Goal: Transaction & Acquisition: Purchase product/service

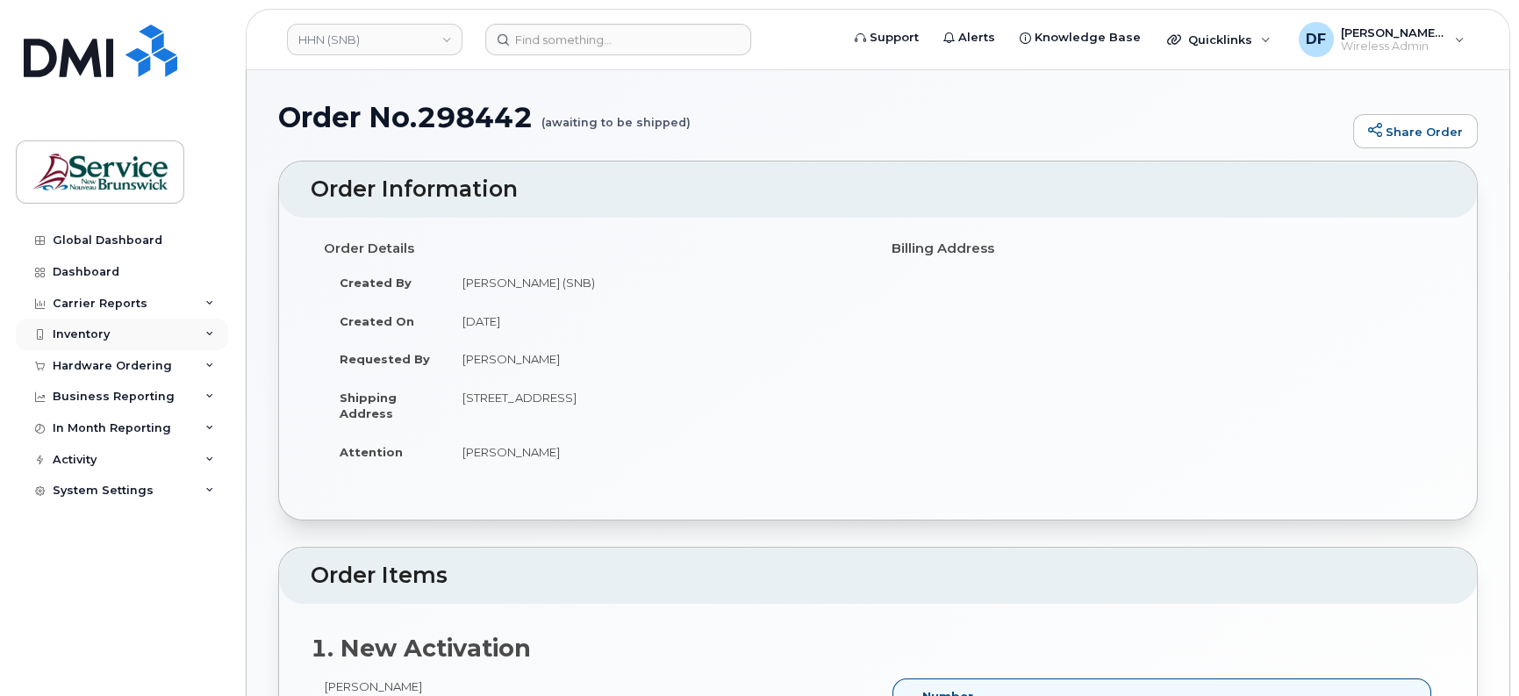
click at [73, 336] on div "Inventory" at bounding box center [81, 334] width 57 height 14
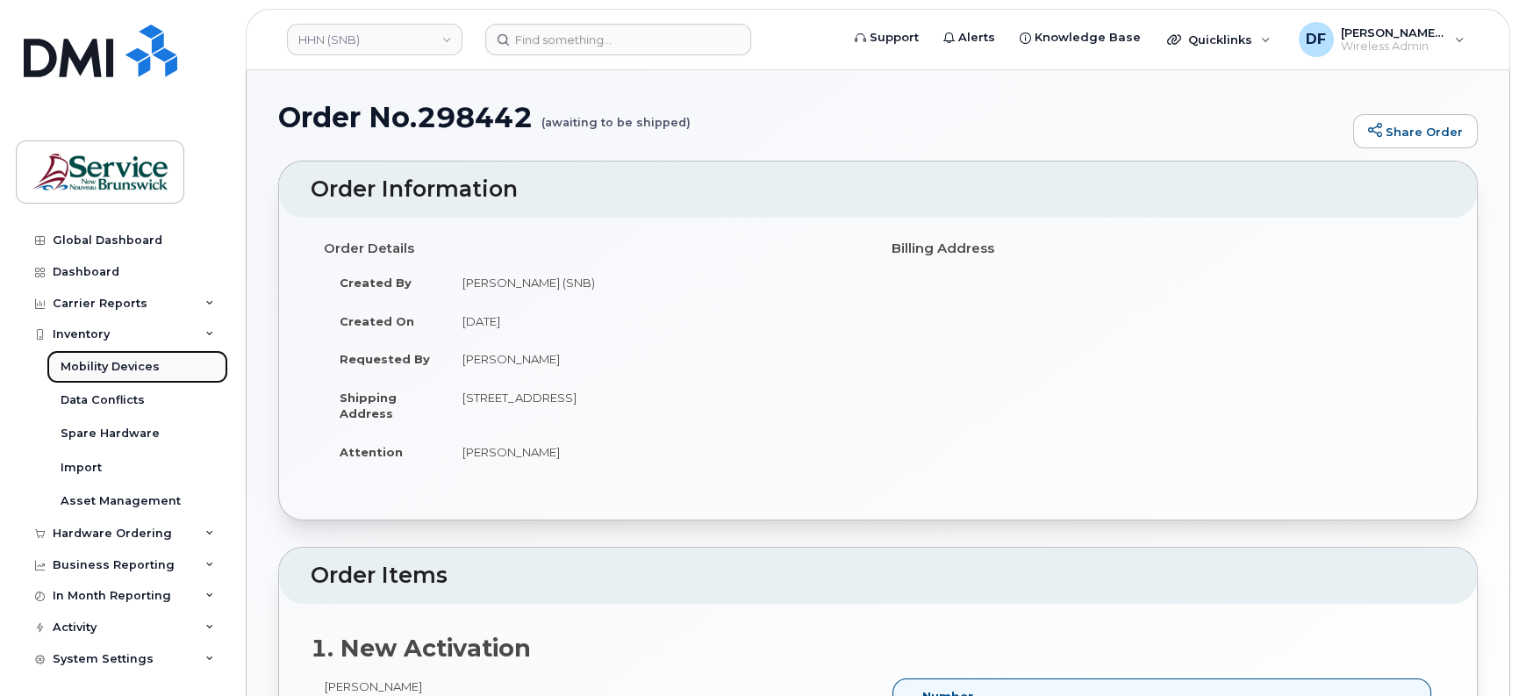
click at [94, 361] on div "Mobility Devices" at bounding box center [110, 367] width 99 height 16
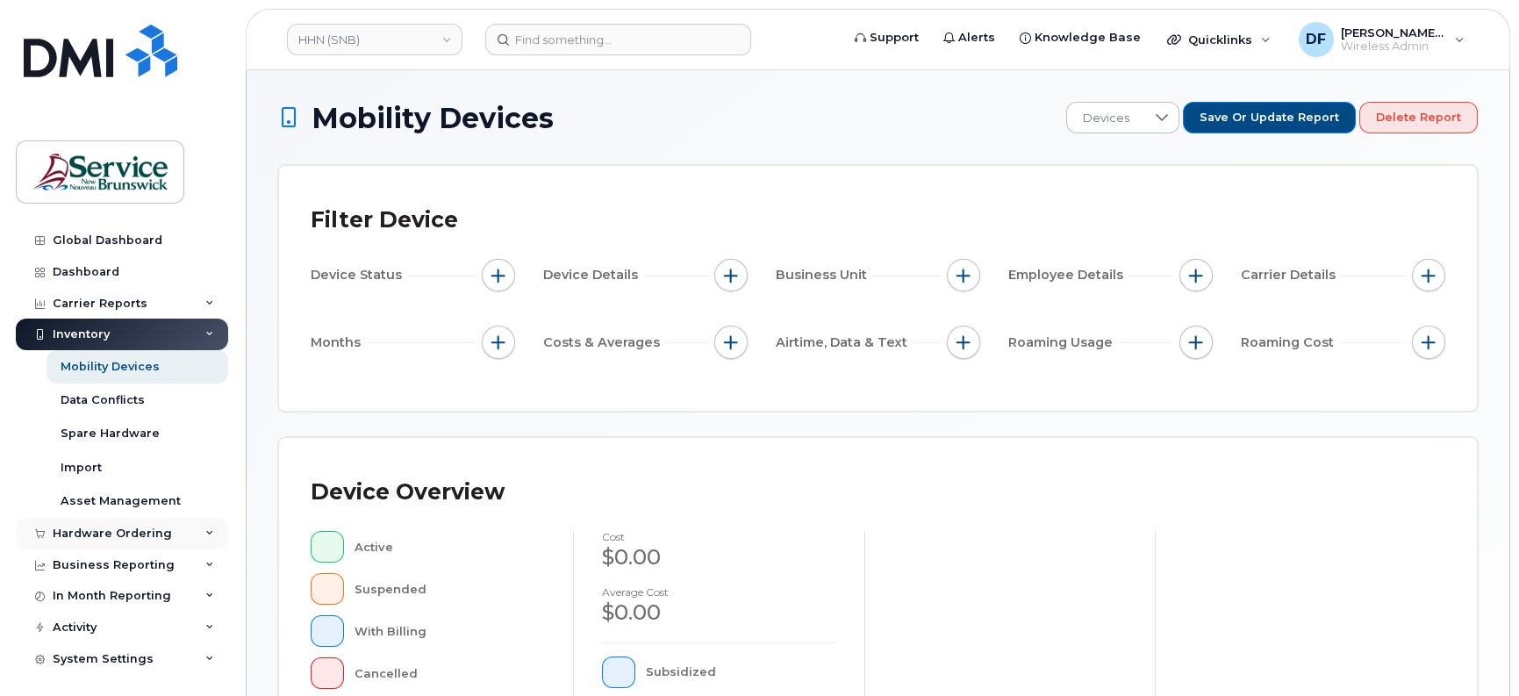
click at [113, 536] on div "Hardware Ordering" at bounding box center [112, 533] width 119 height 14
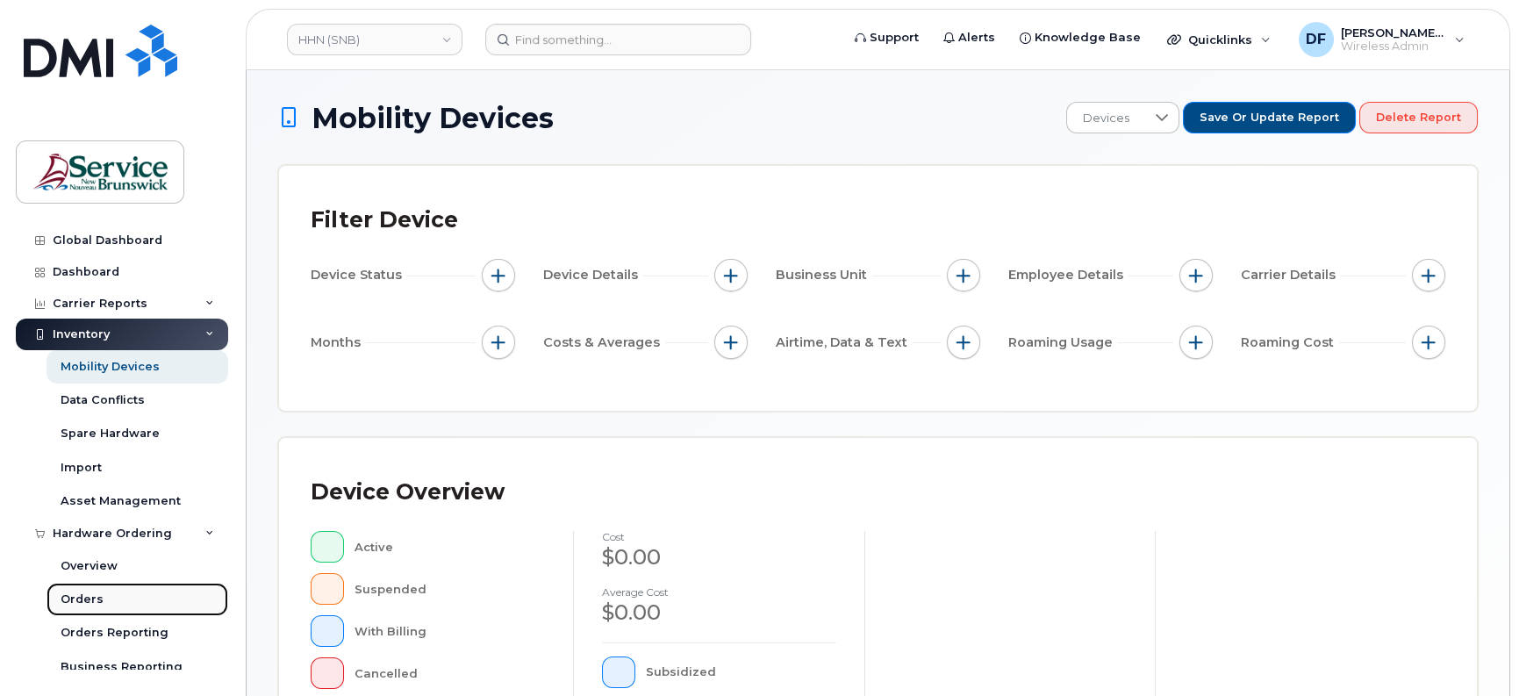
click at [87, 592] on div "Orders" at bounding box center [82, 599] width 43 height 16
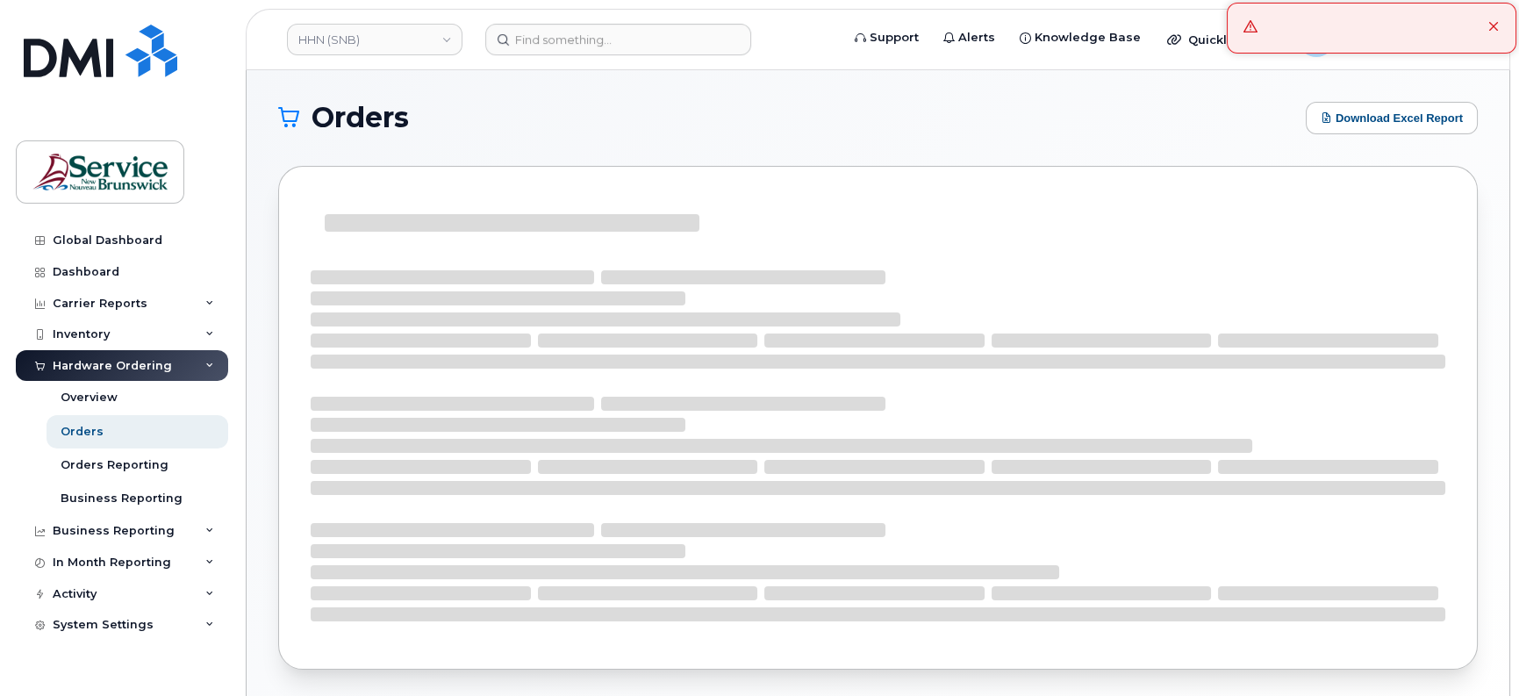
click at [1491, 25] on icon at bounding box center [1493, 27] width 11 height 11
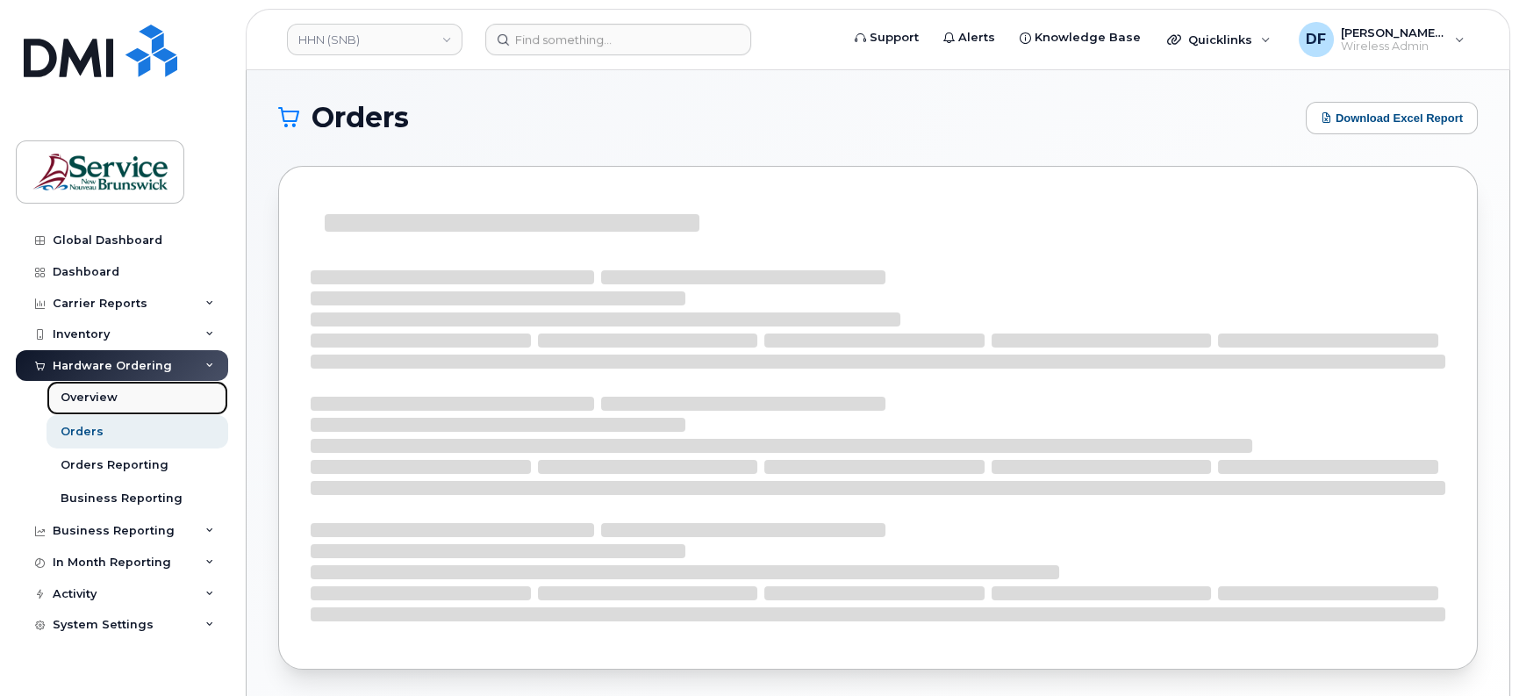
click at [91, 390] on div "Overview" at bounding box center [89, 398] width 57 height 16
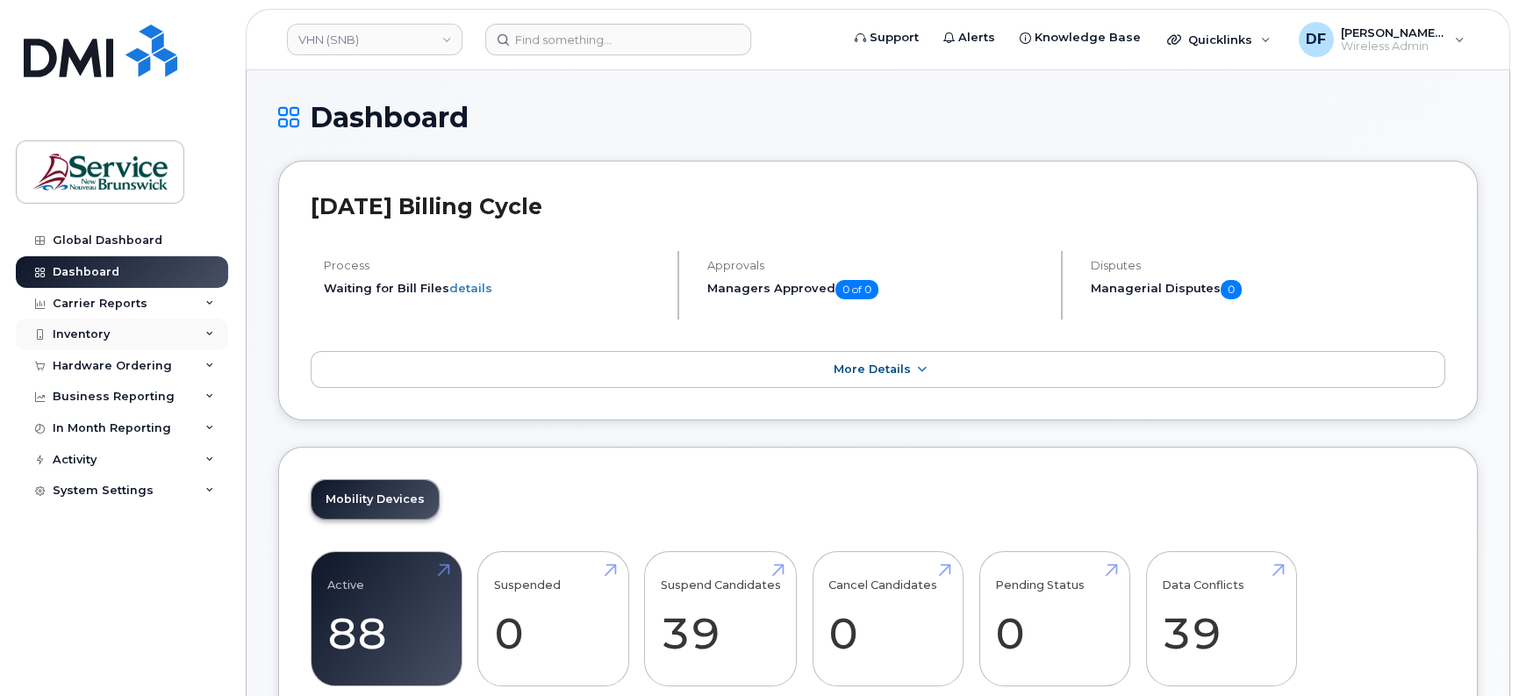
click at [92, 340] on div "Inventory" at bounding box center [81, 334] width 57 height 14
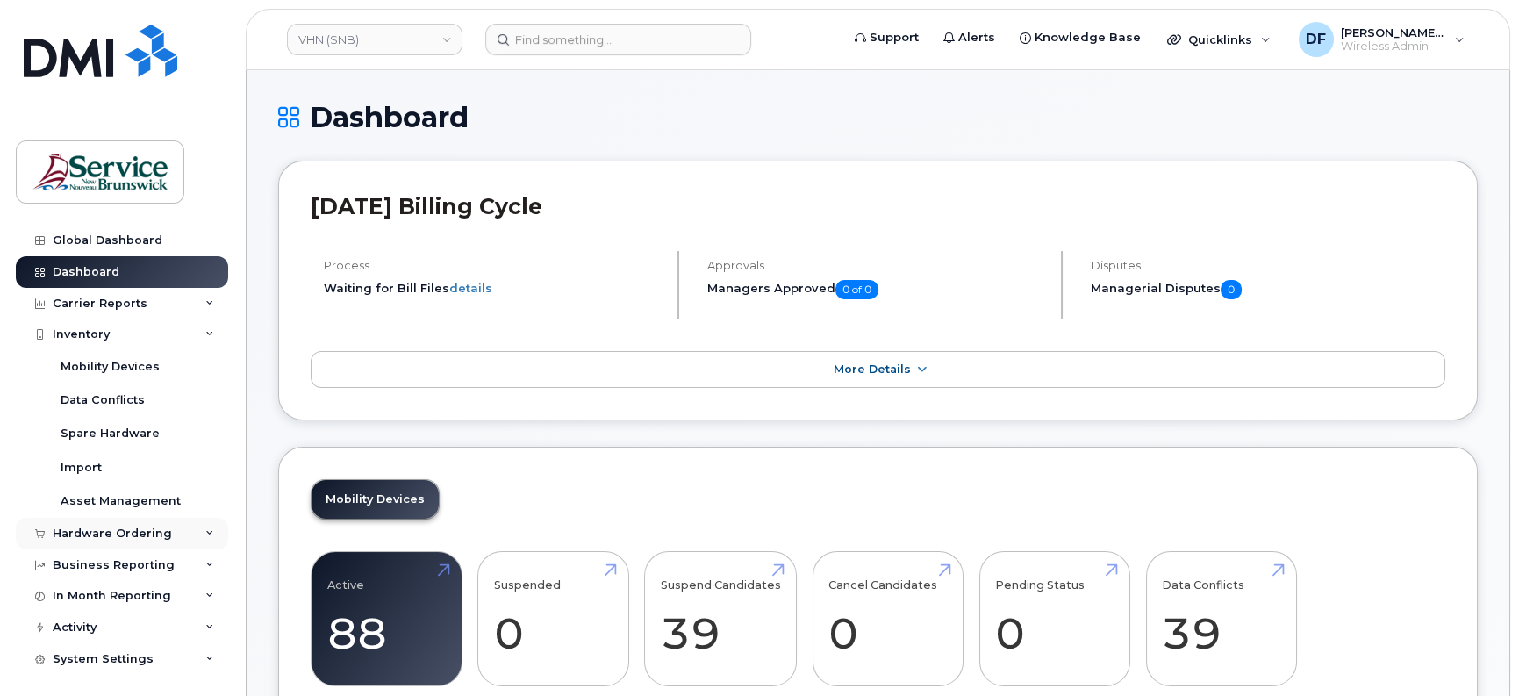
click at [98, 526] on div "Hardware Ordering" at bounding box center [112, 533] width 119 height 14
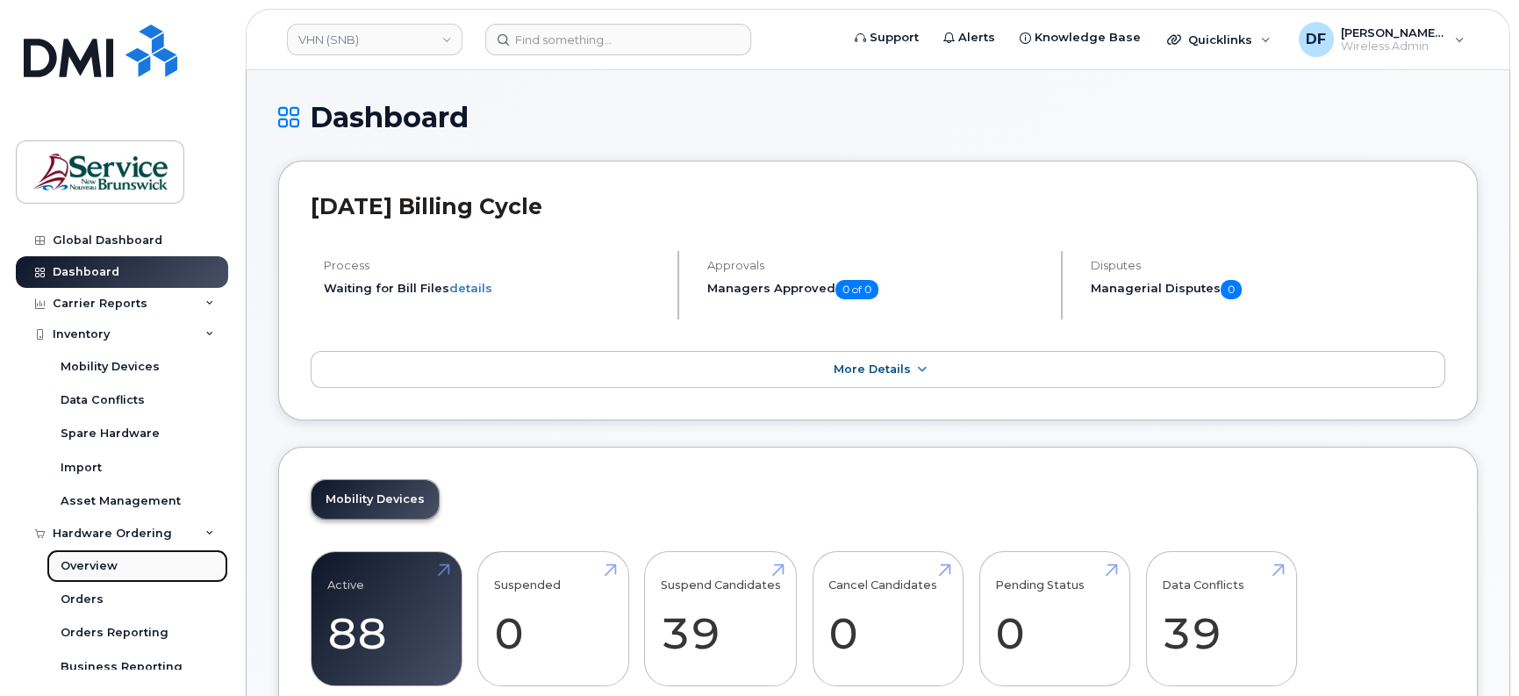
click at [98, 558] on div "Overview" at bounding box center [89, 566] width 57 height 16
click at [100, 561] on div "Overview" at bounding box center [89, 566] width 57 height 16
click at [89, 601] on div "Orders" at bounding box center [82, 599] width 43 height 16
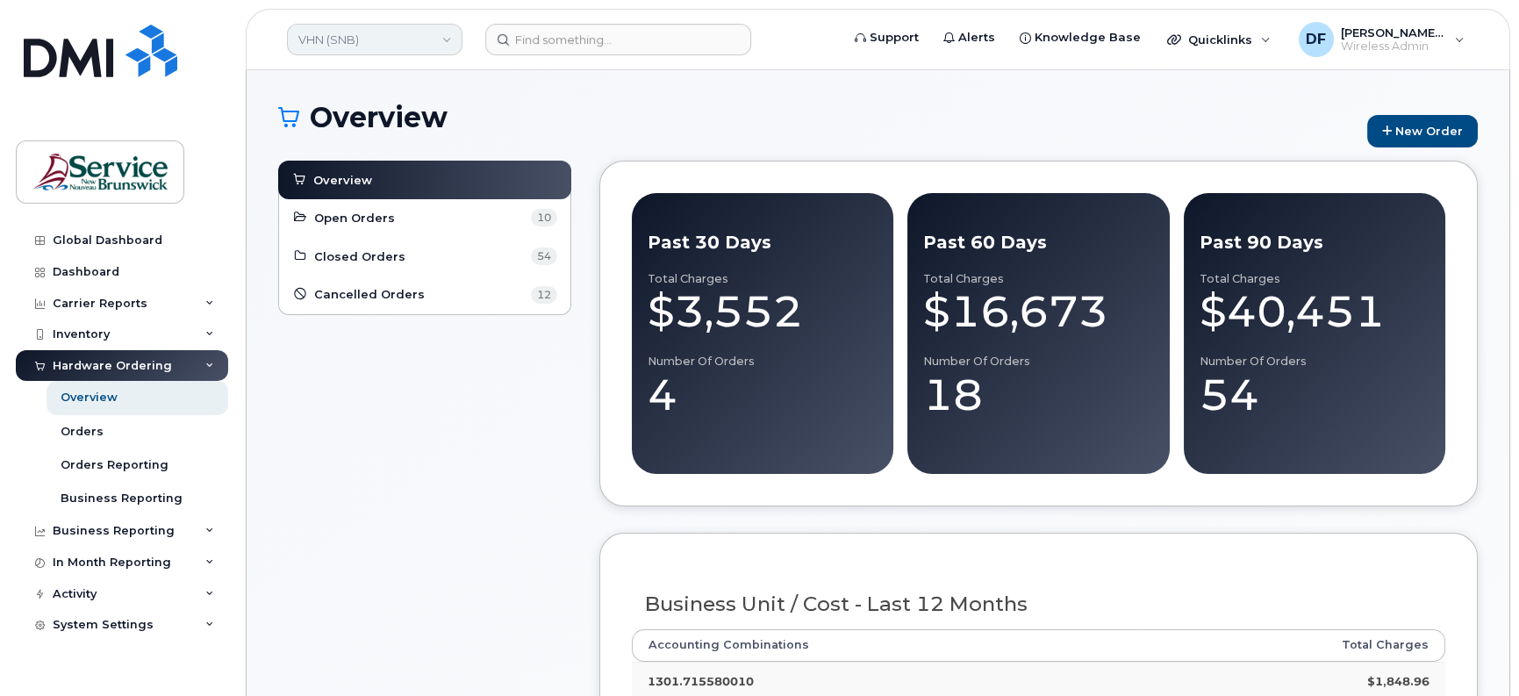
click at [449, 41] on link "VHN (SNB)" at bounding box center [374, 40] width 175 height 32
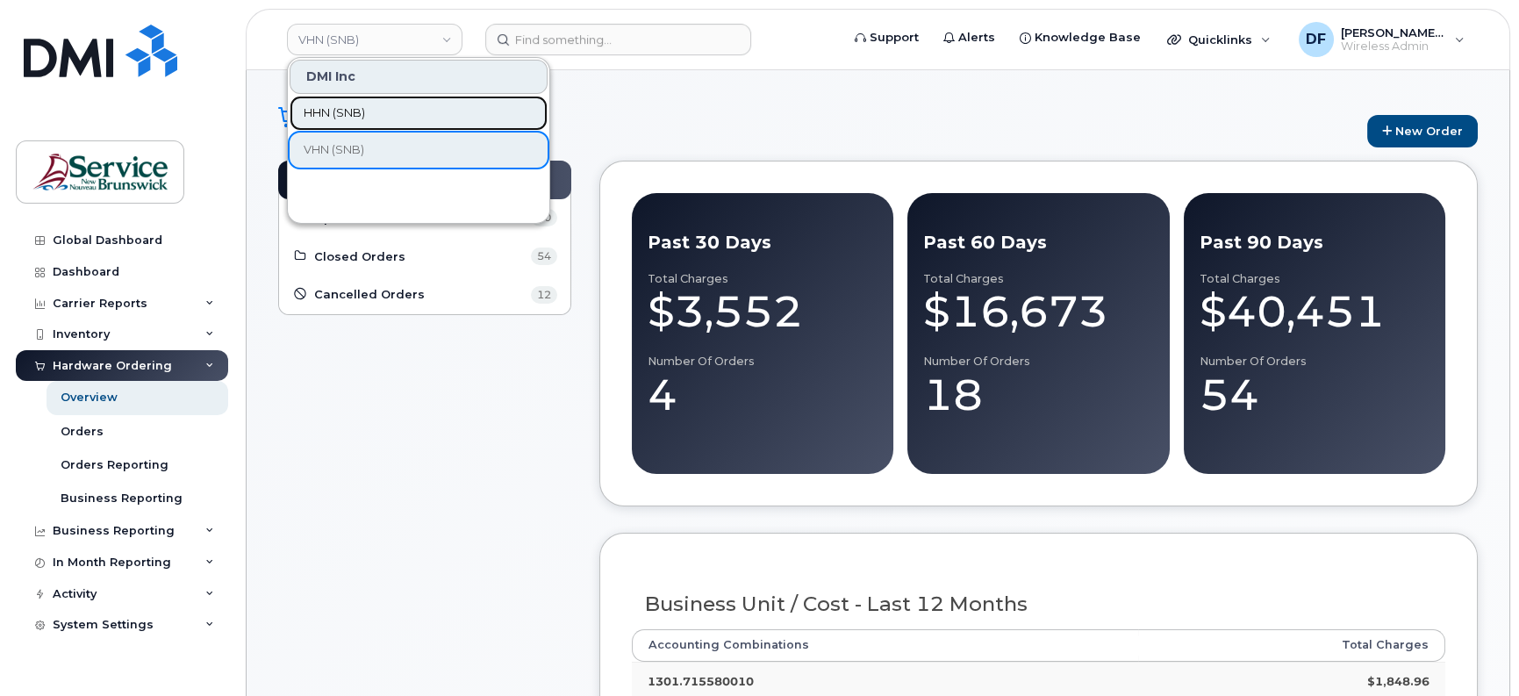
click at [393, 112] on link "HHN (SNB)" at bounding box center [419, 113] width 258 height 35
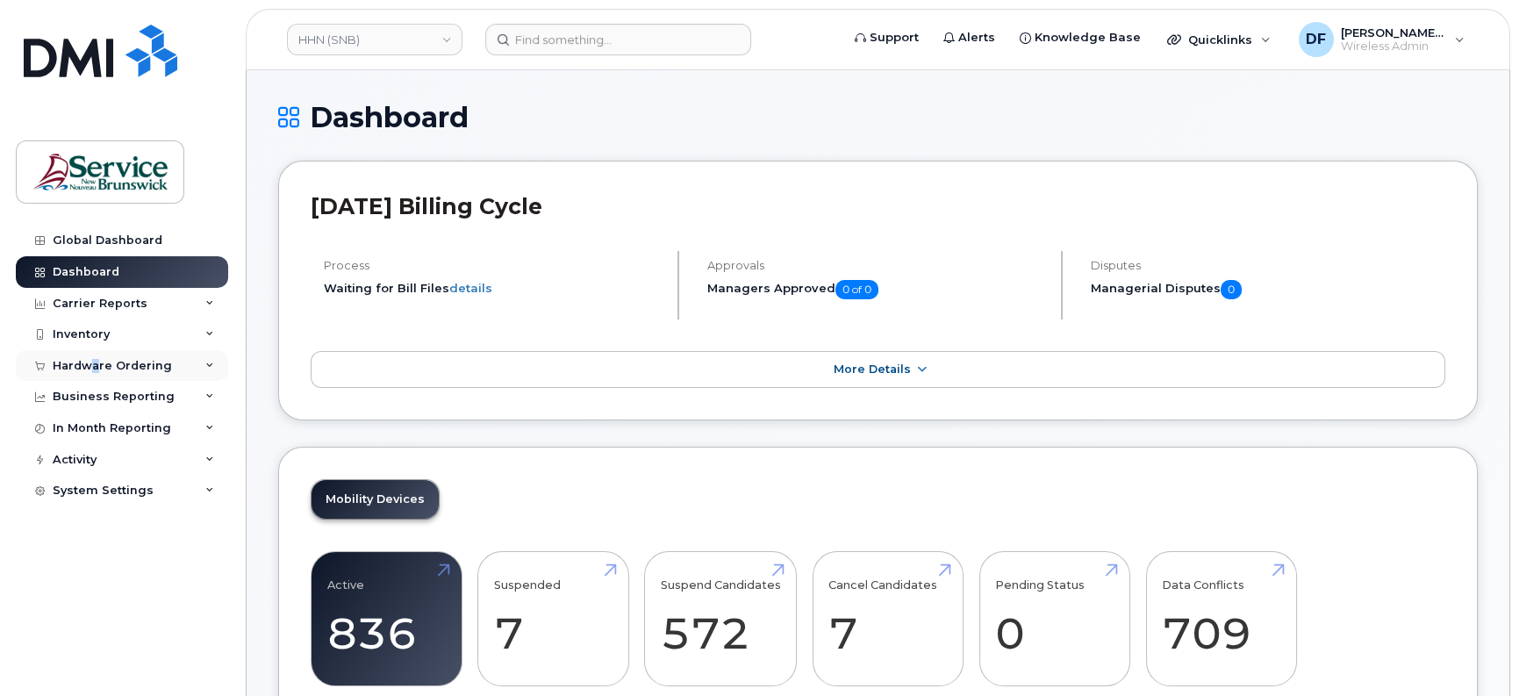
click at [95, 363] on div "Hardware Ordering" at bounding box center [112, 366] width 119 height 14
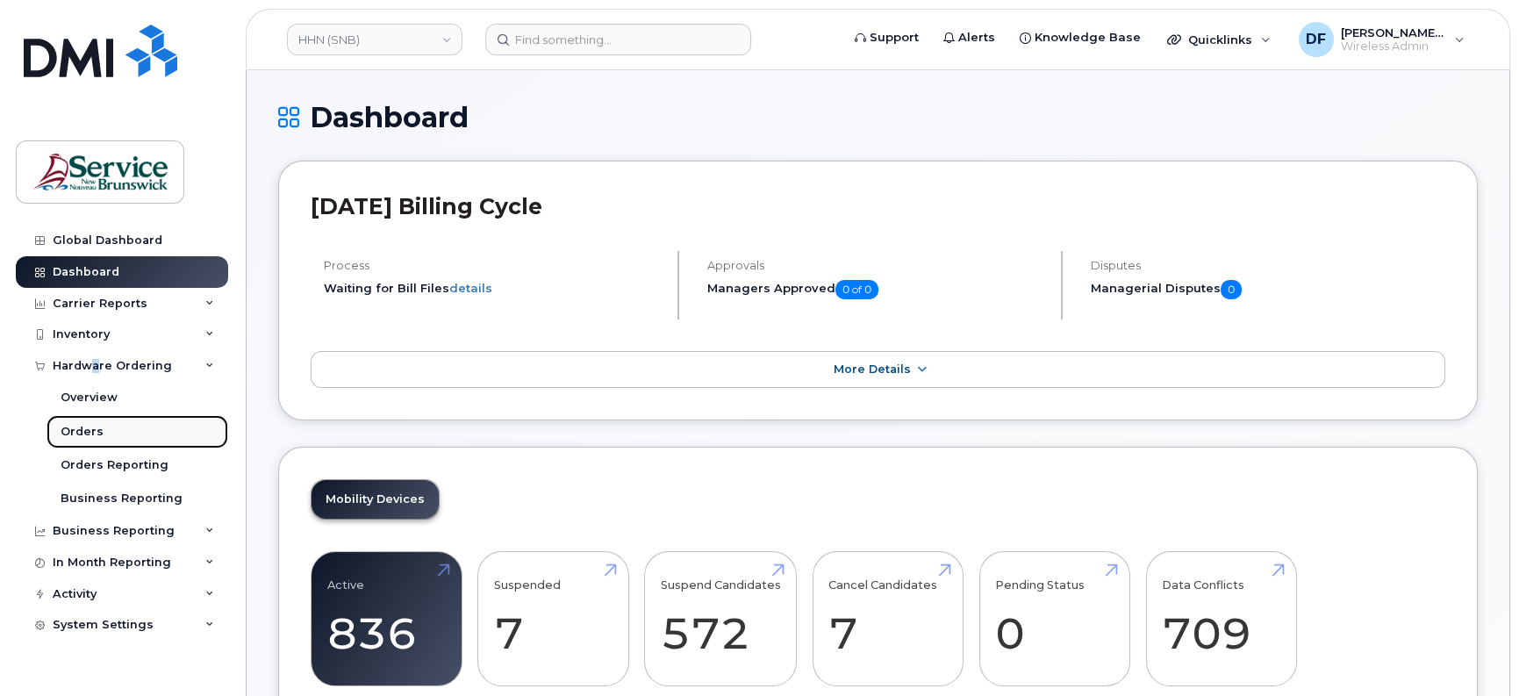
drag, startPoint x: 95, startPoint y: 363, endPoint x: 91, endPoint y: 422, distance: 58.9
click at [91, 422] on link "Orders" at bounding box center [137, 431] width 182 height 33
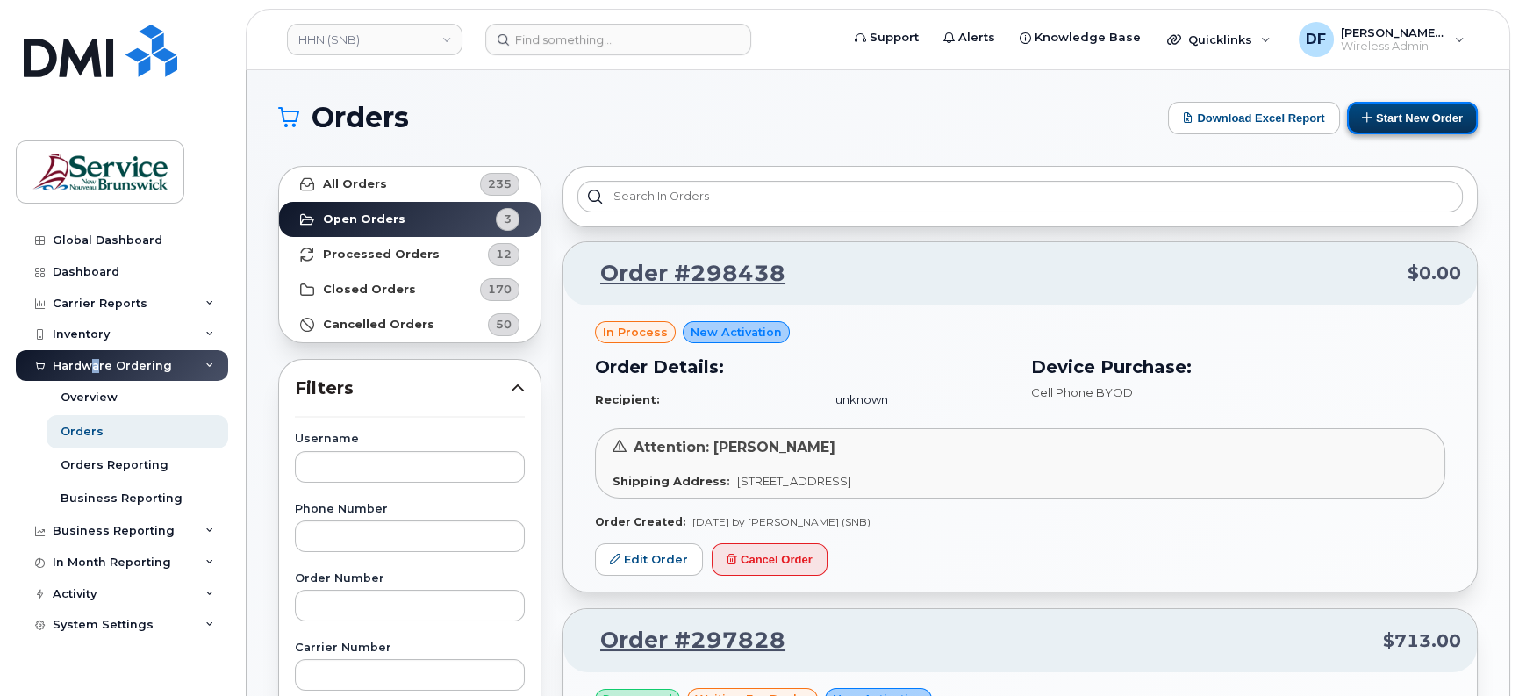
click at [1390, 110] on button "Start New Order" at bounding box center [1412, 118] width 131 height 32
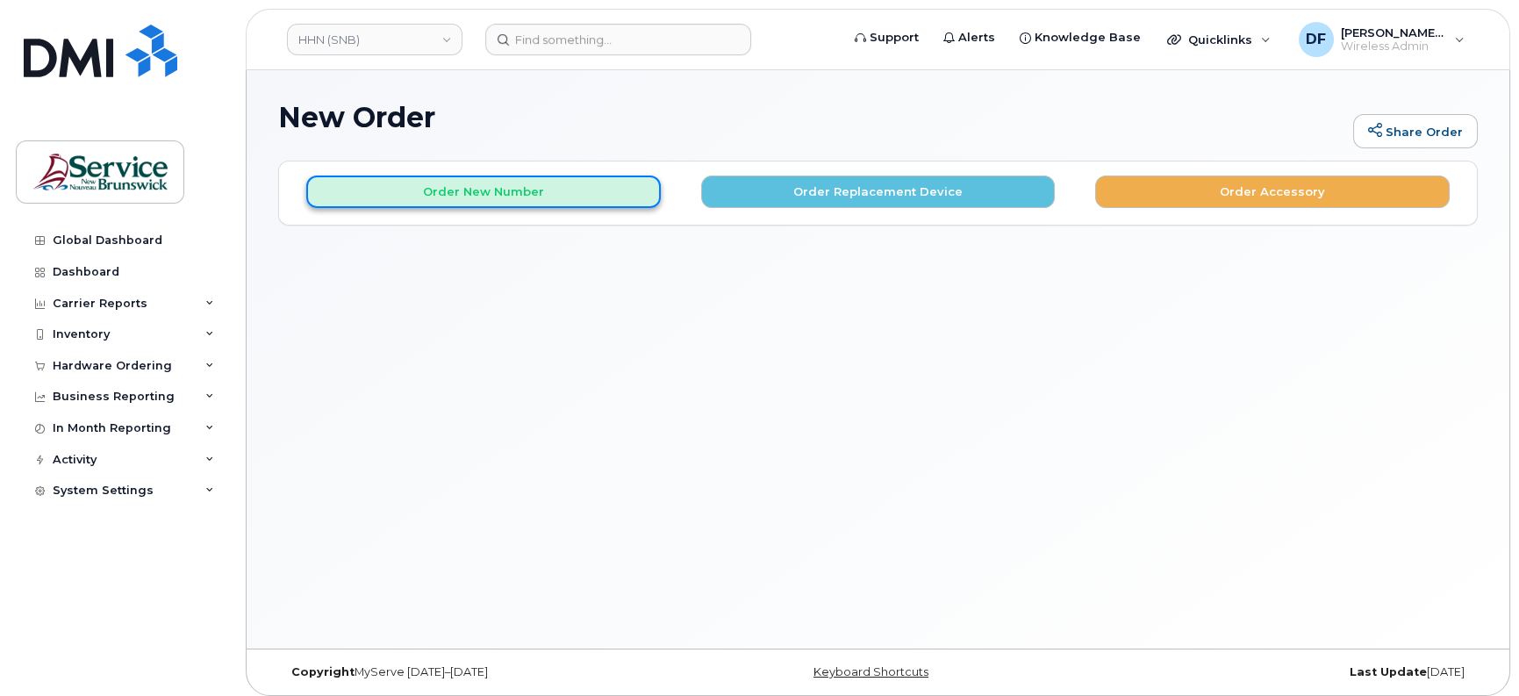
click at [458, 196] on button "Order New Number" at bounding box center [483, 191] width 354 height 32
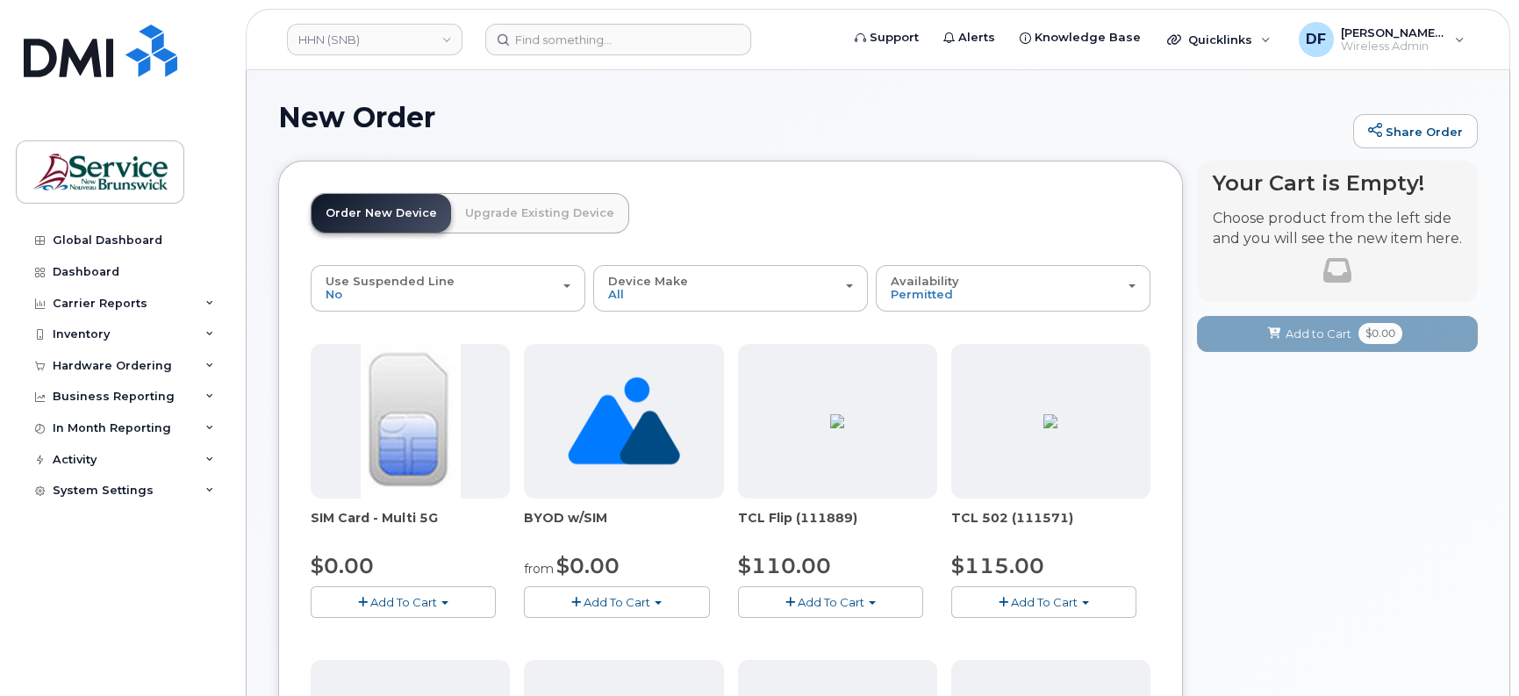
click at [408, 420] on img at bounding box center [411, 421] width 100 height 154
click at [400, 603] on span "Add To Cart" at bounding box center [403, 602] width 67 height 14
click at [401, 624] on link "$0.00 - New Activation" at bounding box center [398, 635] width 167 height 22
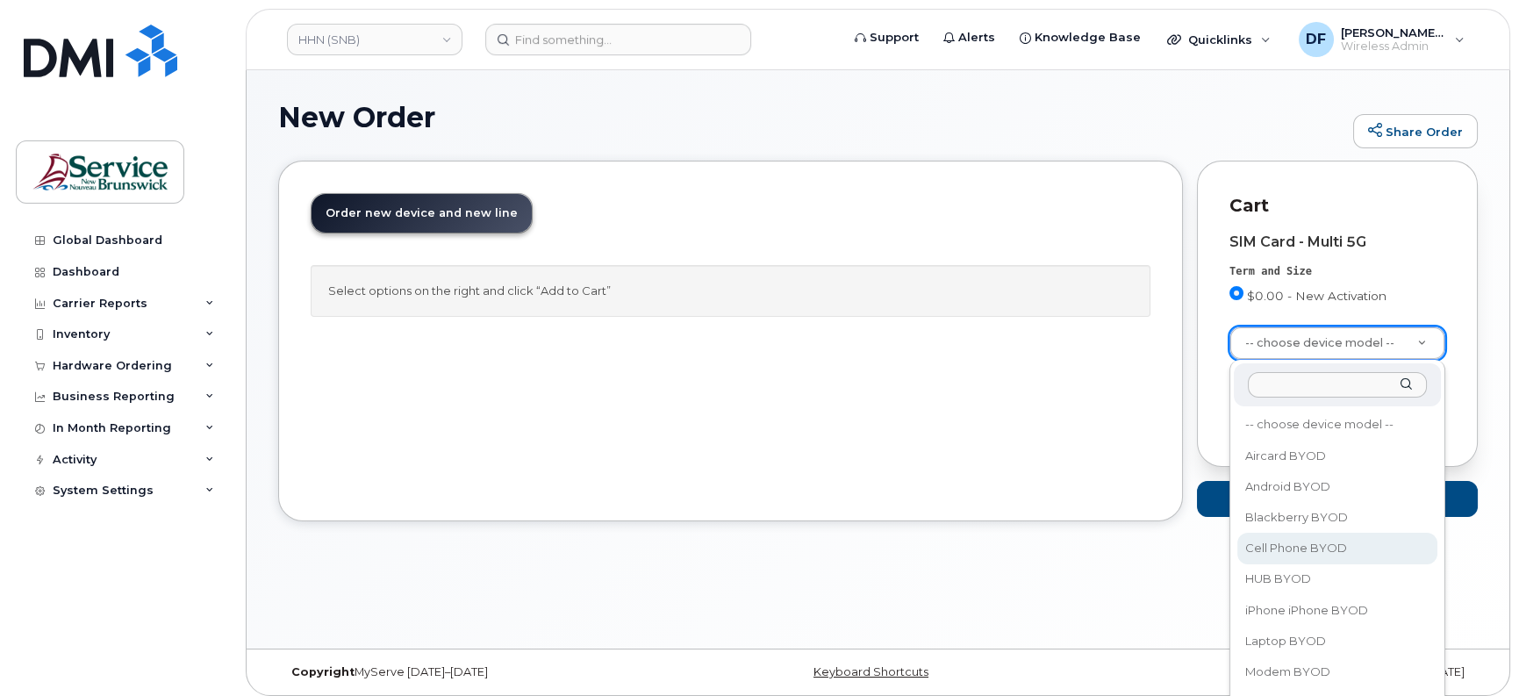
select select "2457"
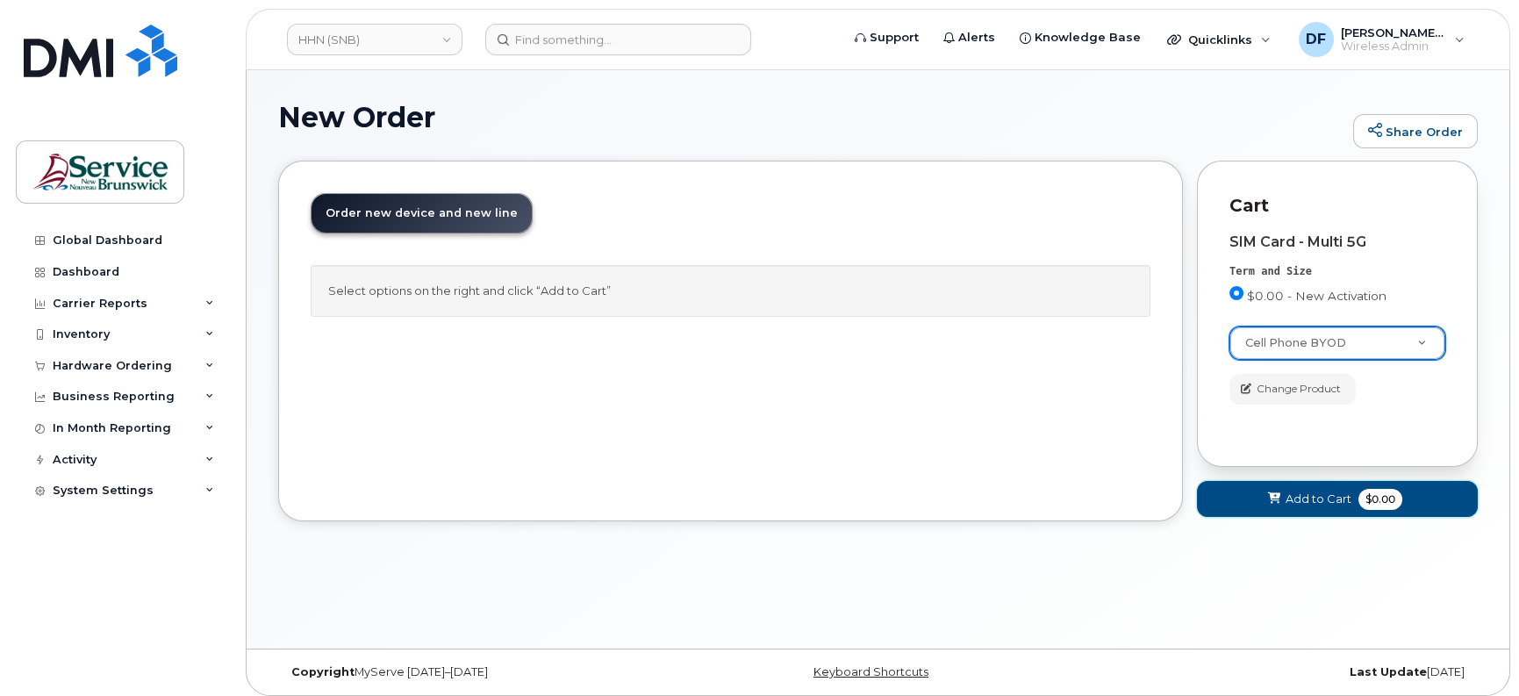
click at [1314, 499] on span "Add to Cart" at bounding box center [1318, 498] width 66 height 17
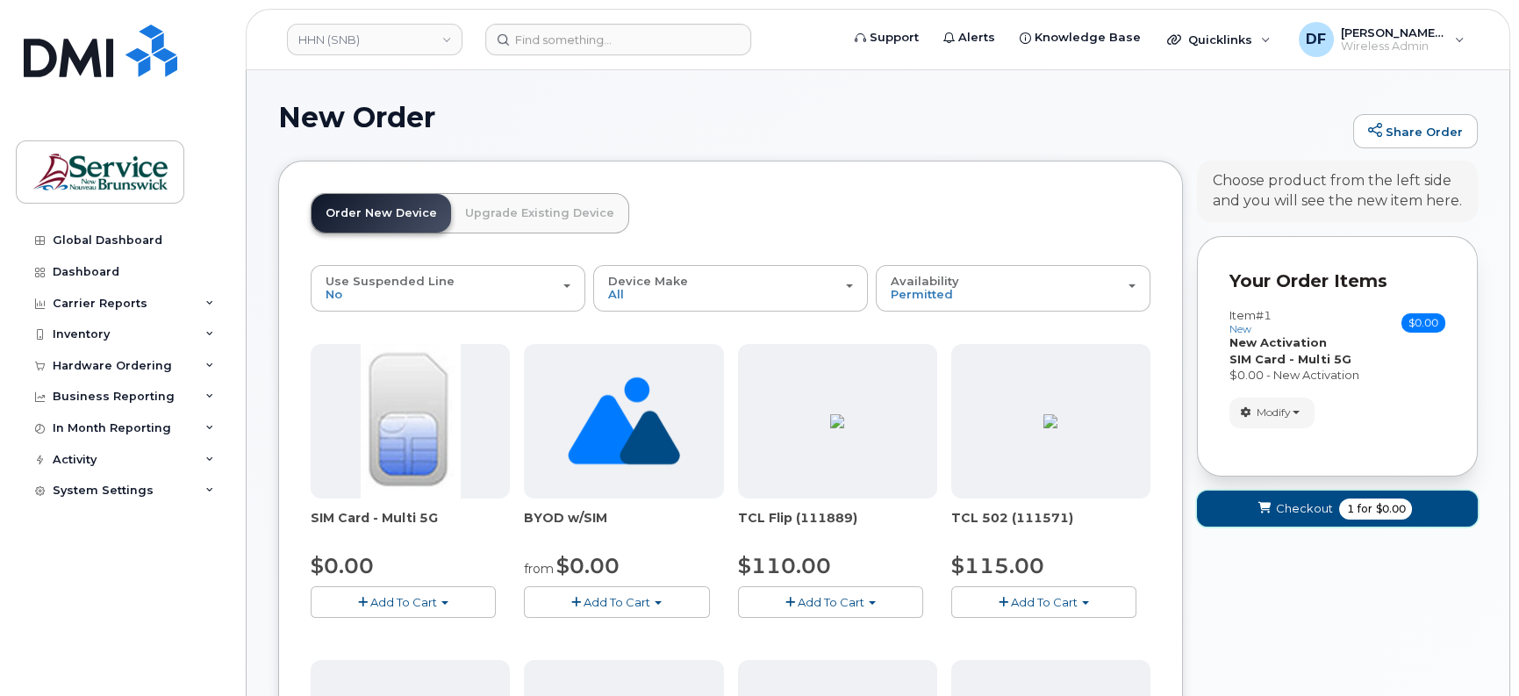
click at [1312, 509] on span "Checkout" at bounding box center [1303, 508] width 57 height 17
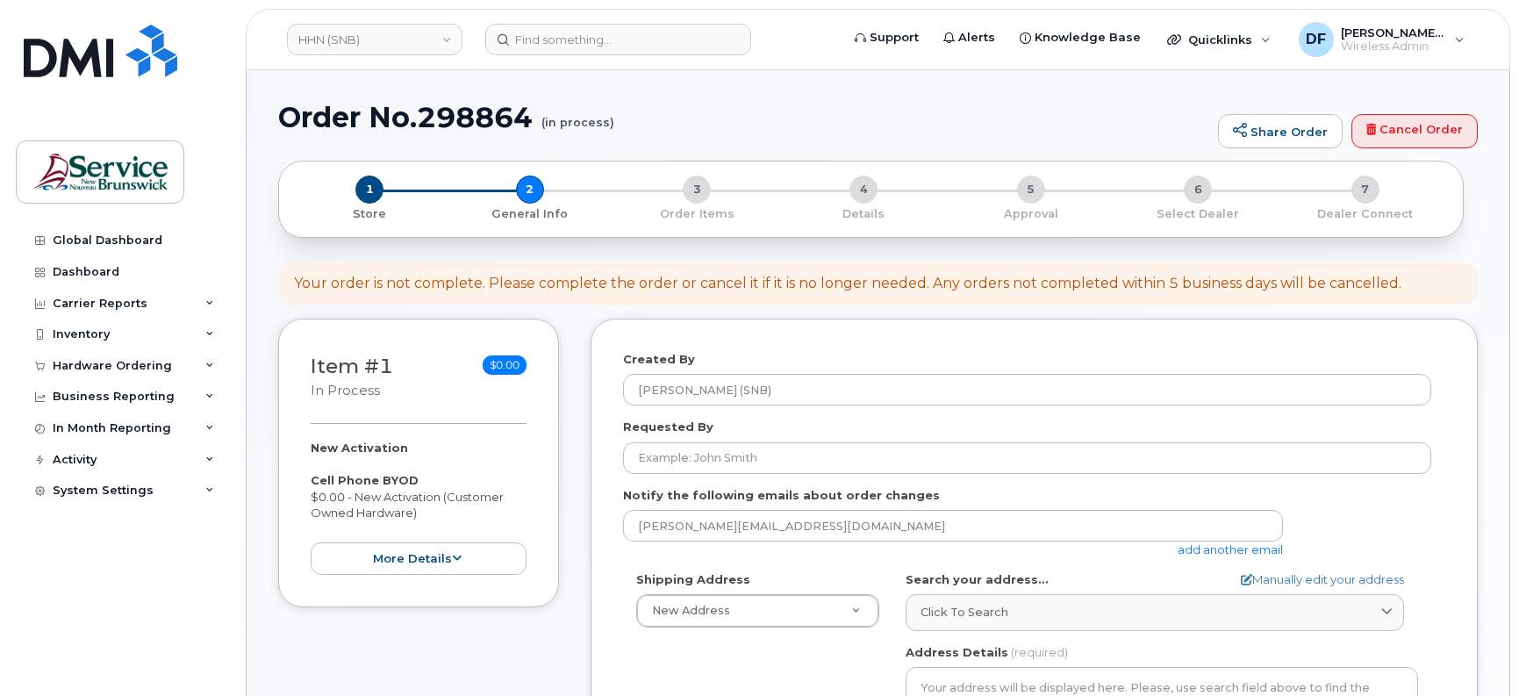
select select
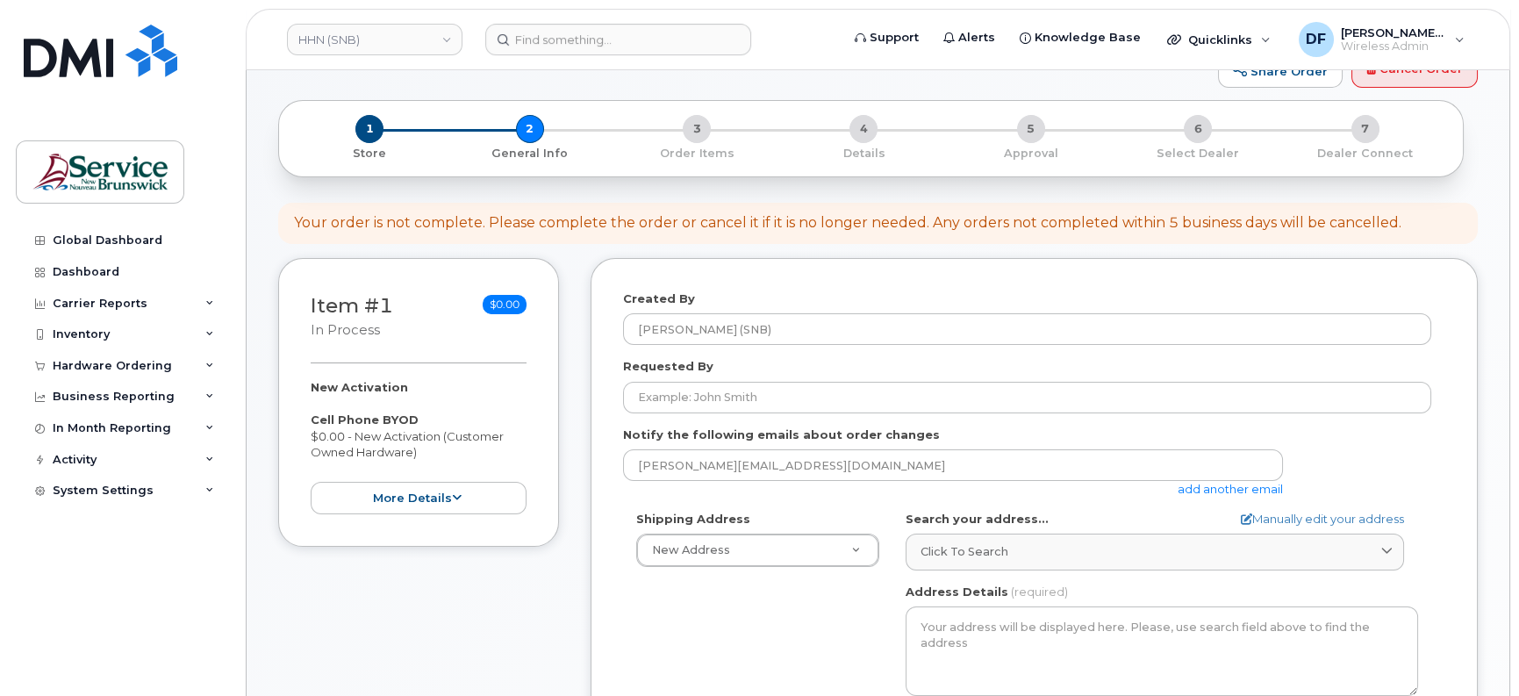
scroll to position [219, 0]
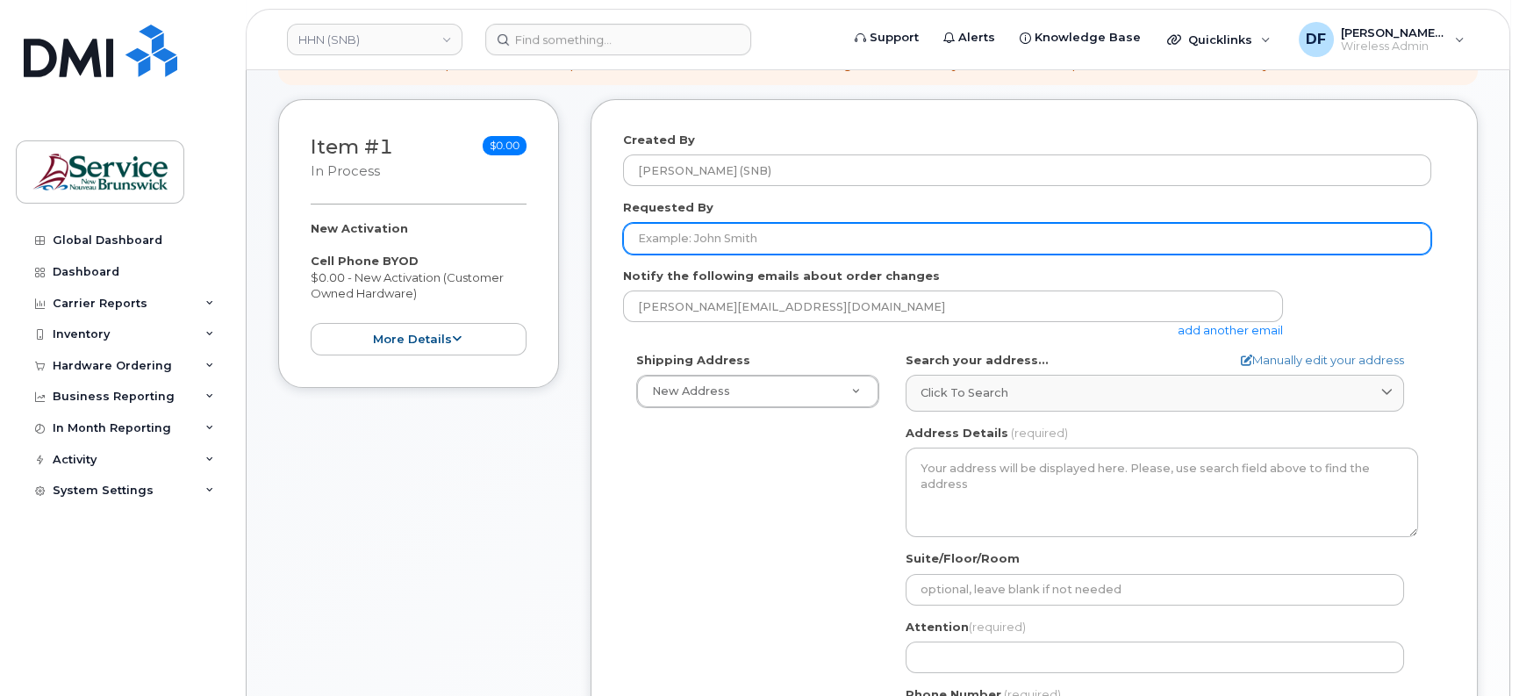
click at [724, 230] on input "Requested By" at bounding box center [1027, 239] width 808 height 32
type input "[PERSON_NAME]"
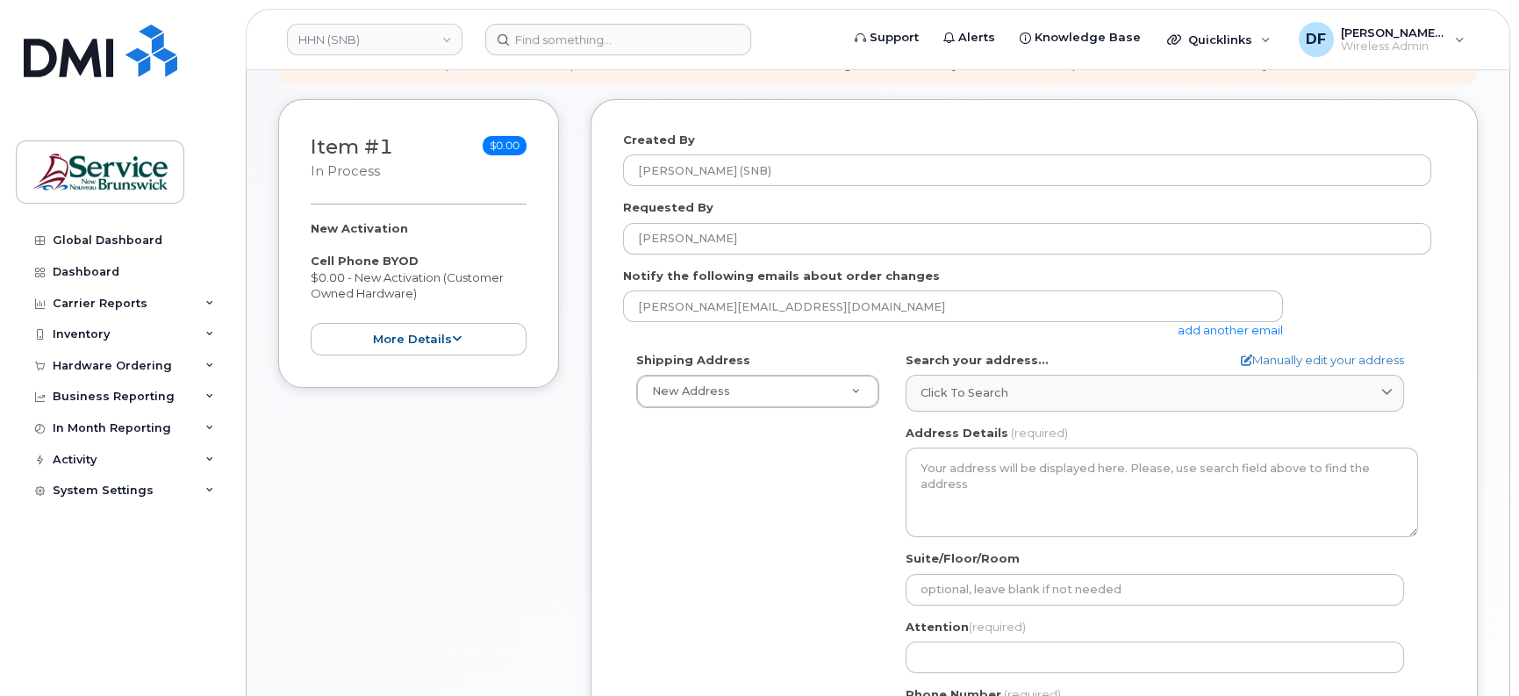
drag, startPoint x: 690, startPoint y: 487, endPoint x: 717, endPoint y: 485, distance: 27.3
click at [693, 485] on div "Shipping Address New Address New Address G-[GEOGRAPHIC_DATA]-E Main Office ASD-…" at bounding box center [1027, 553] width 808 height 403
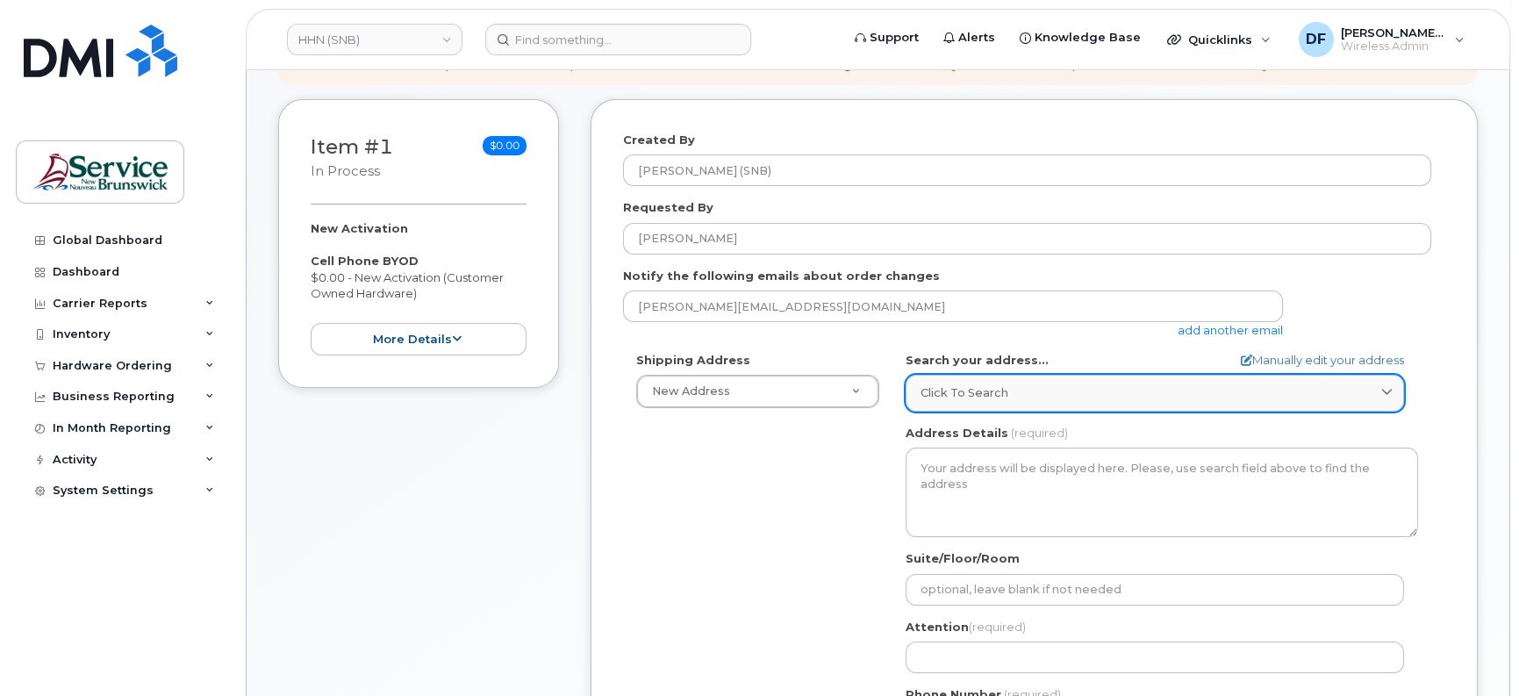
click at [969, 387] on span "Click to search" at bounding box center [964, 392] width 88 height 17
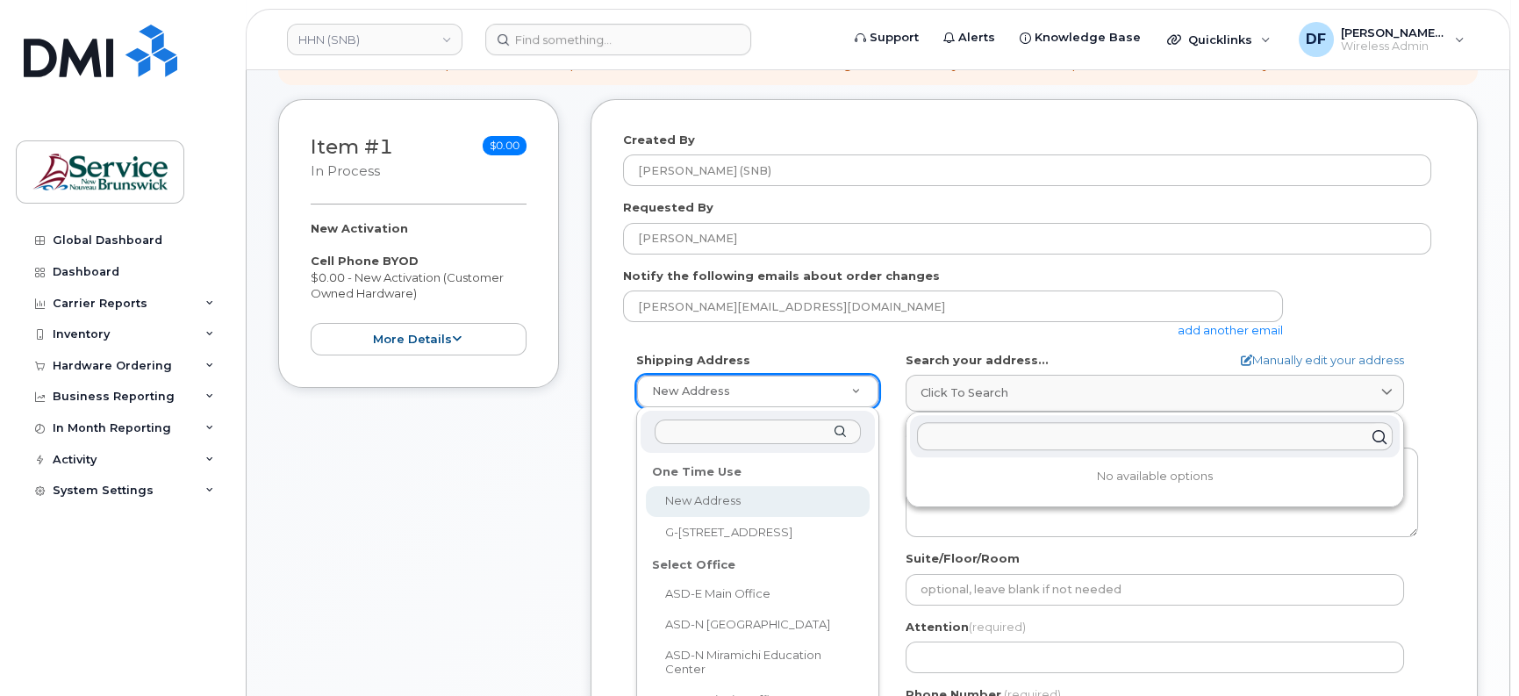
click at [781, 435] on input "text" at bounding box center [757, 431] width 206 height 25
click at [673, 425] on input "moct" at bounding box center [757, 431] width 206 height 25
type input "monct"
select select
type textarea "135 Macbeath Ave Moncton New Brunswick E1C 6Z8"
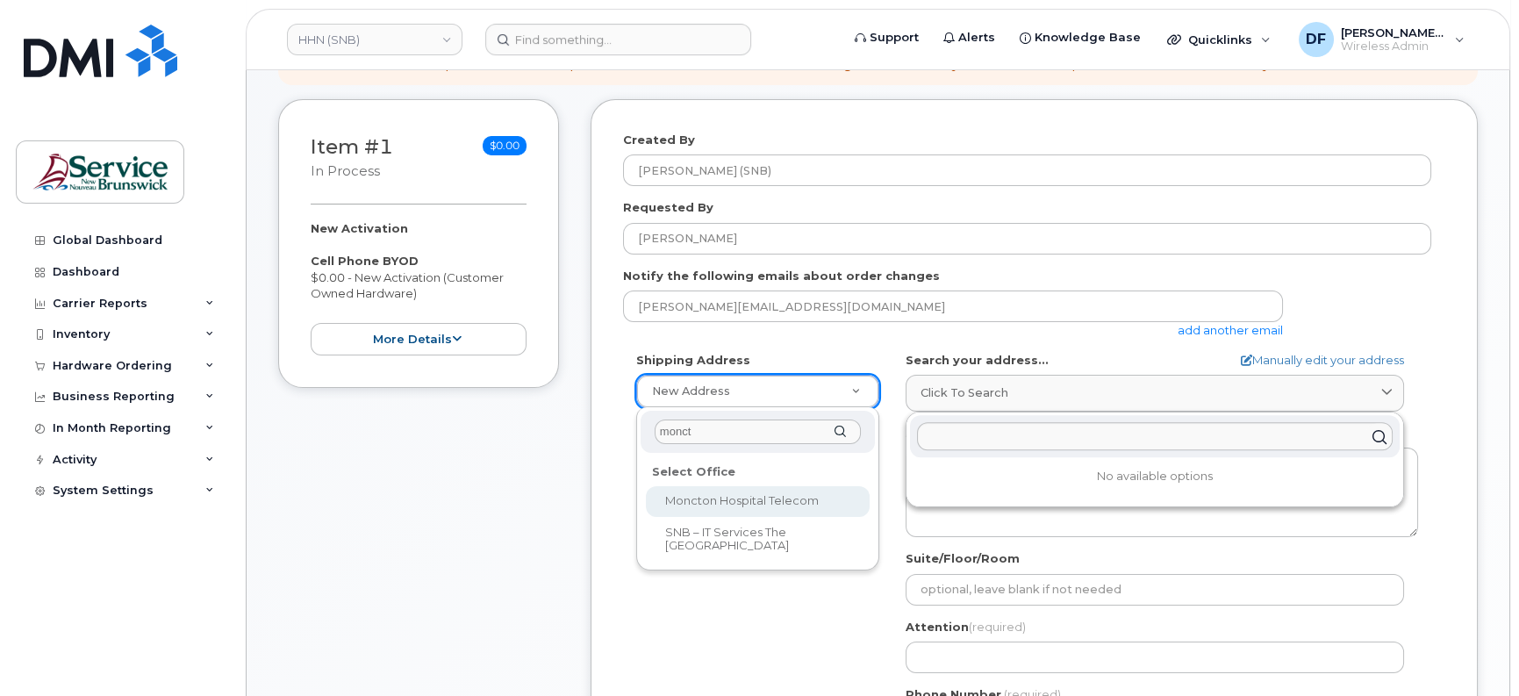
type input "[PERSON_NAME]"
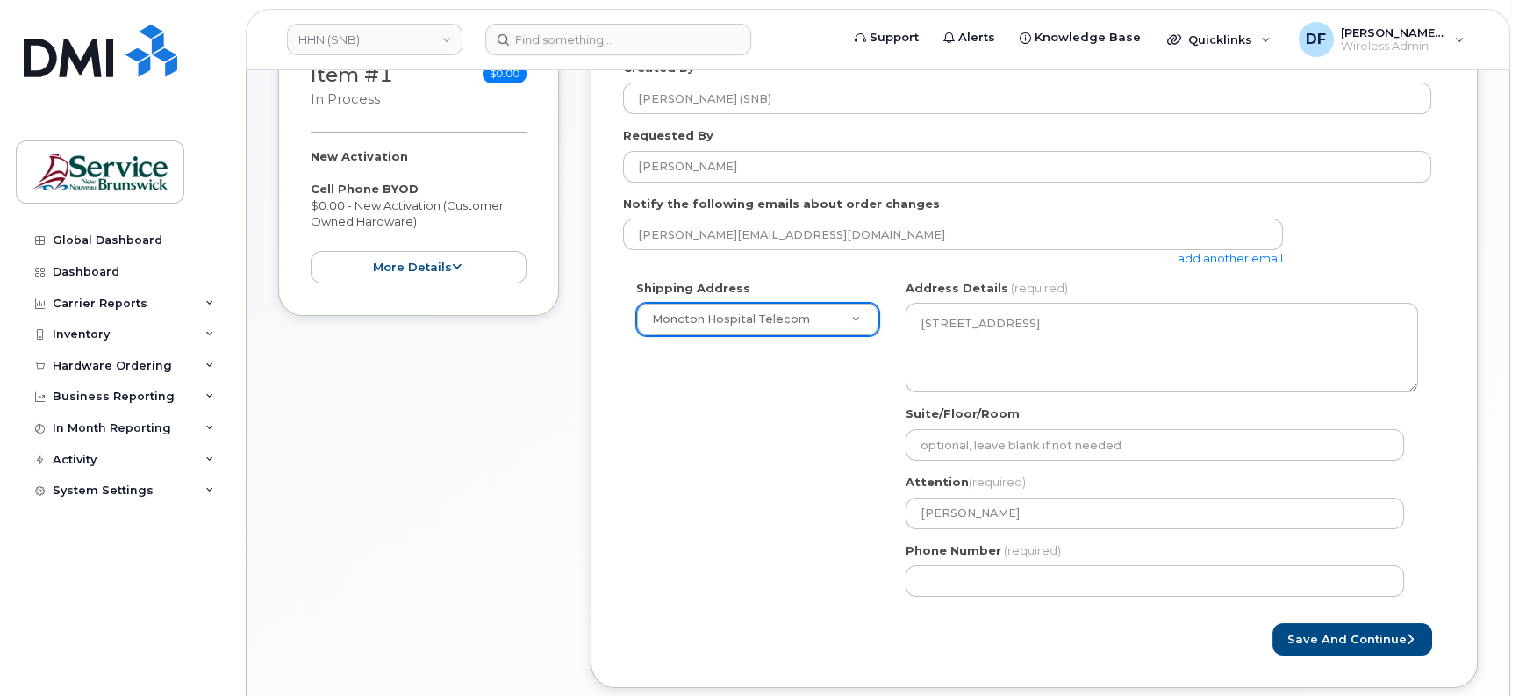
scroll to position [329, 0]
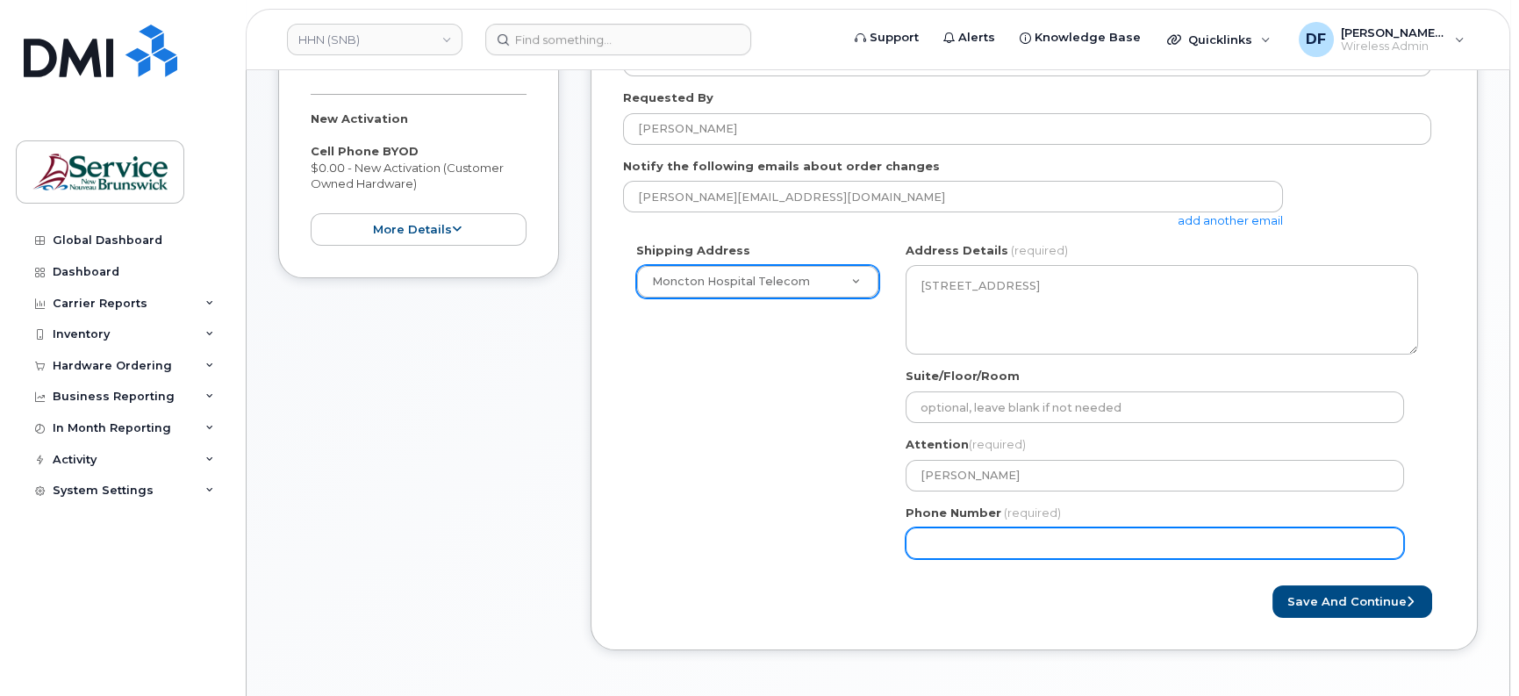
click at [1121, 543] on input "Phone Number" at bounding box center [1154, 543] width 498 height 32
type input "5063809638"
select select
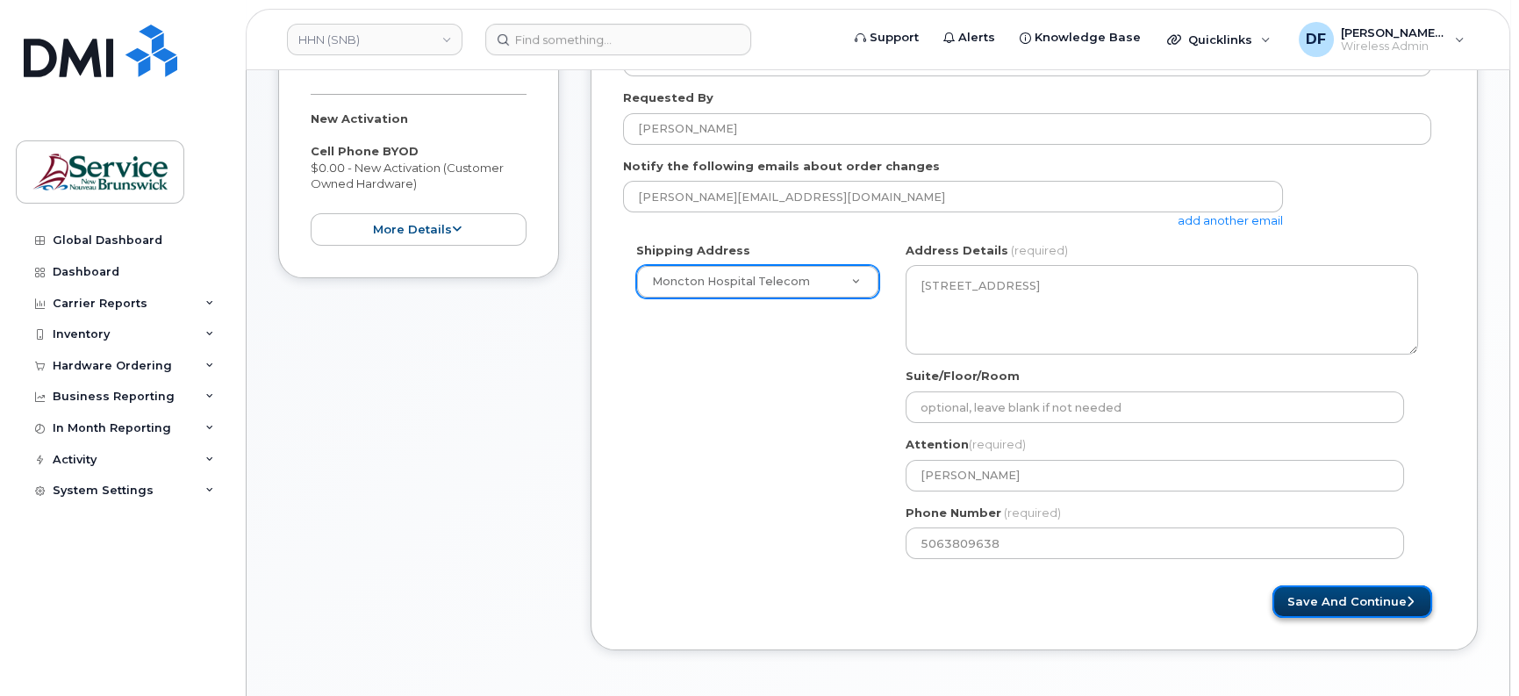
click at [1377, 589] on button "Save and Continue" at bounding box center [1352, 601] width 160 height 32
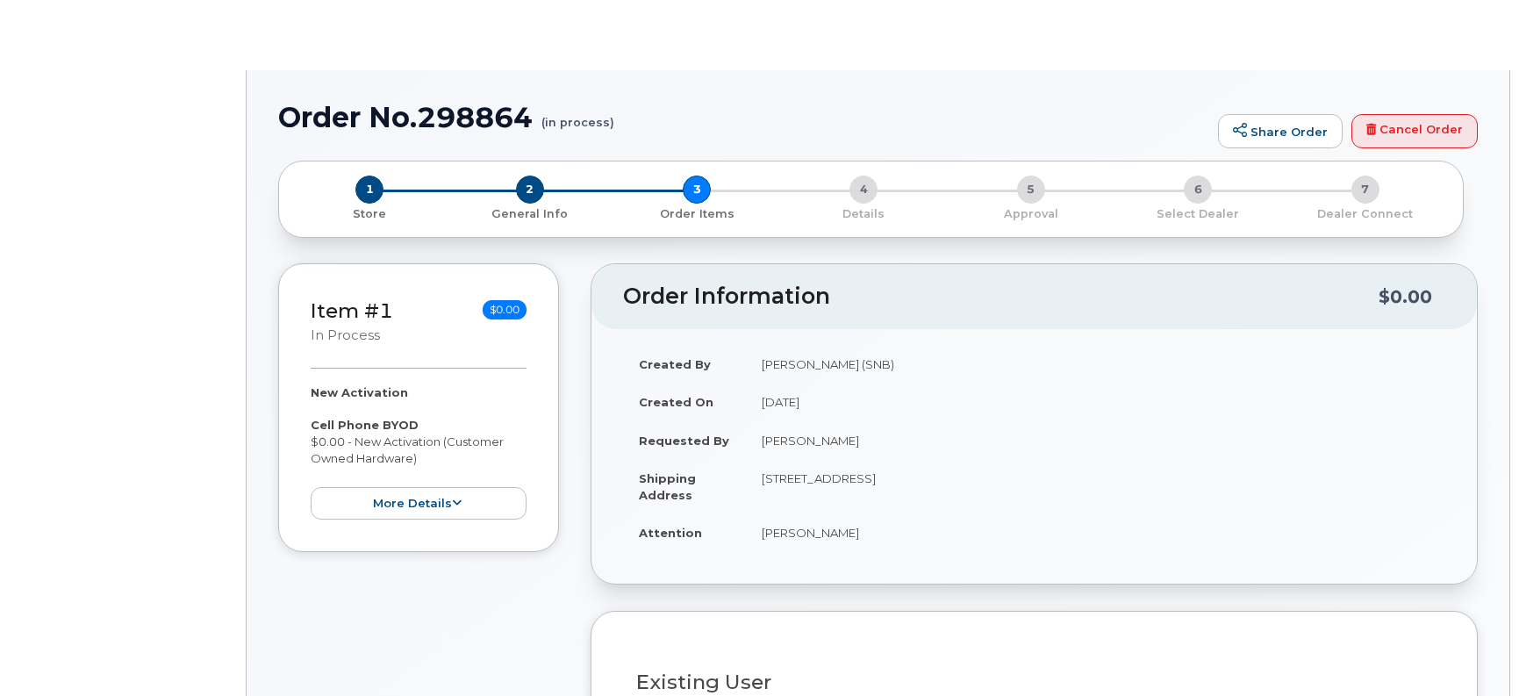
select select
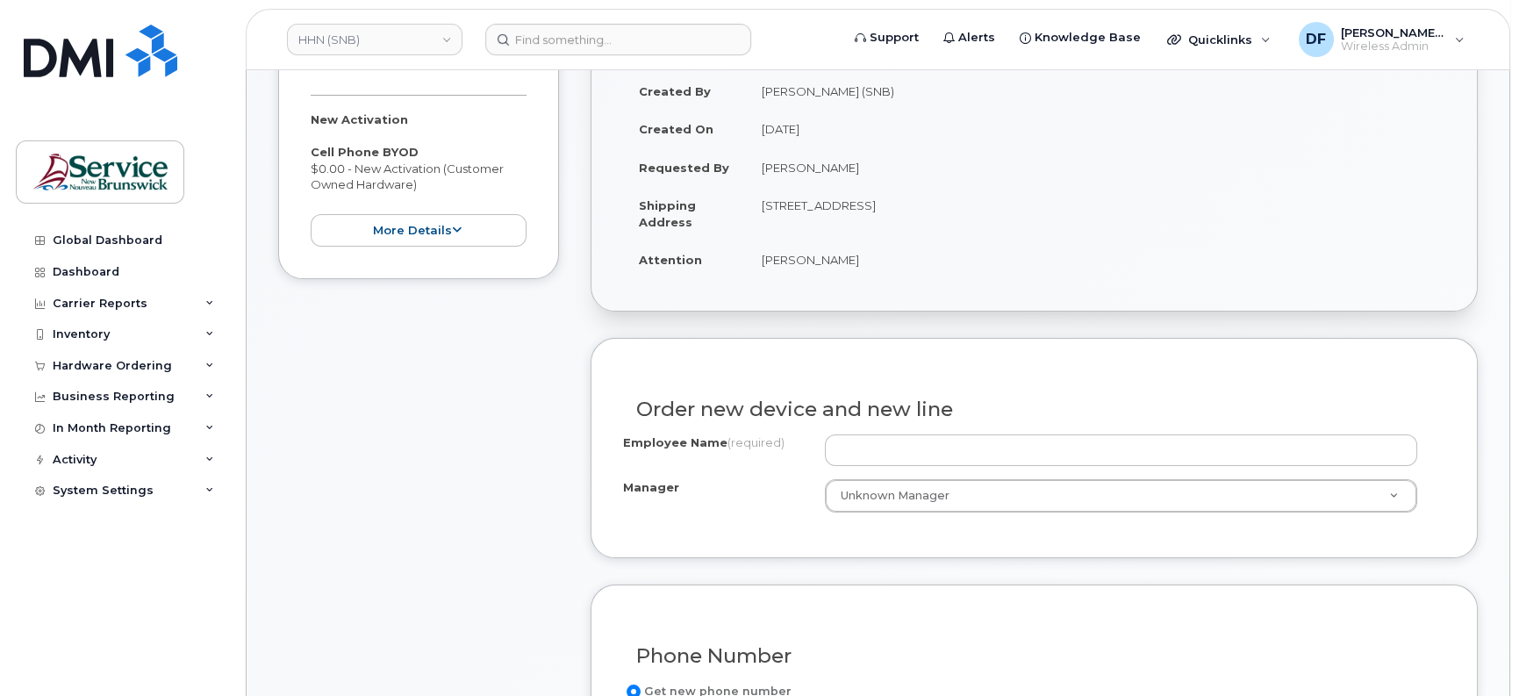
scroll to position [329, 0]
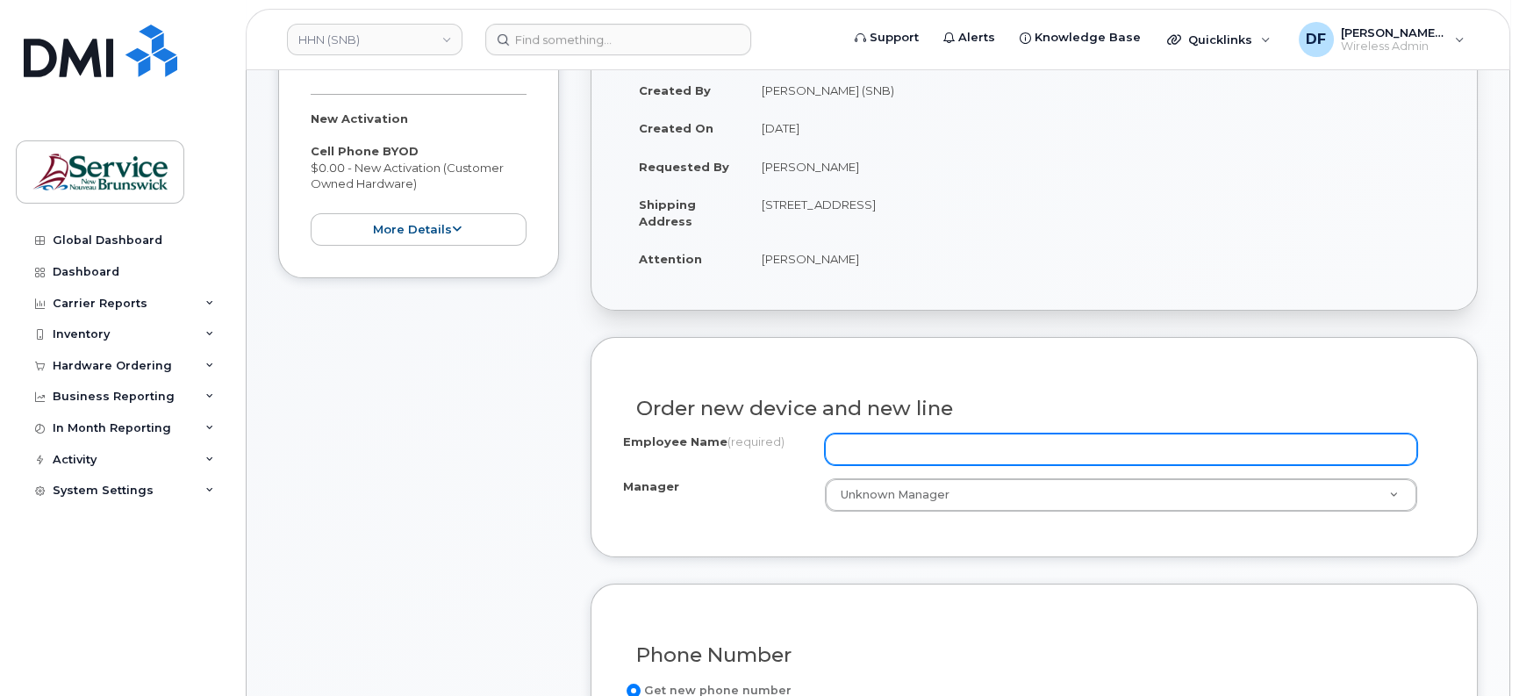
click at [935, 447] on input "Employee Name (required)" at bounding box center [1121, 449] width 592 height 32
paste input "[PERSON_NAME]"
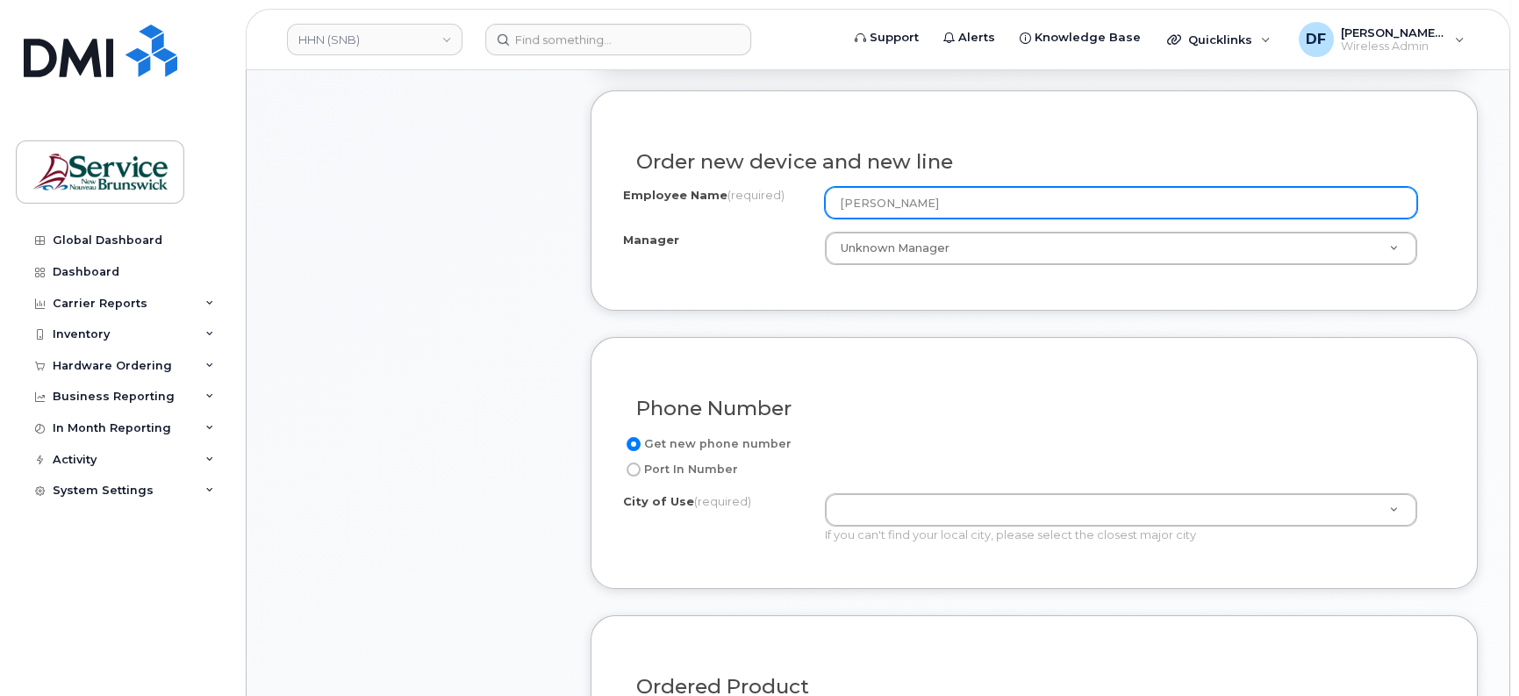
scroll to position [658, 0]
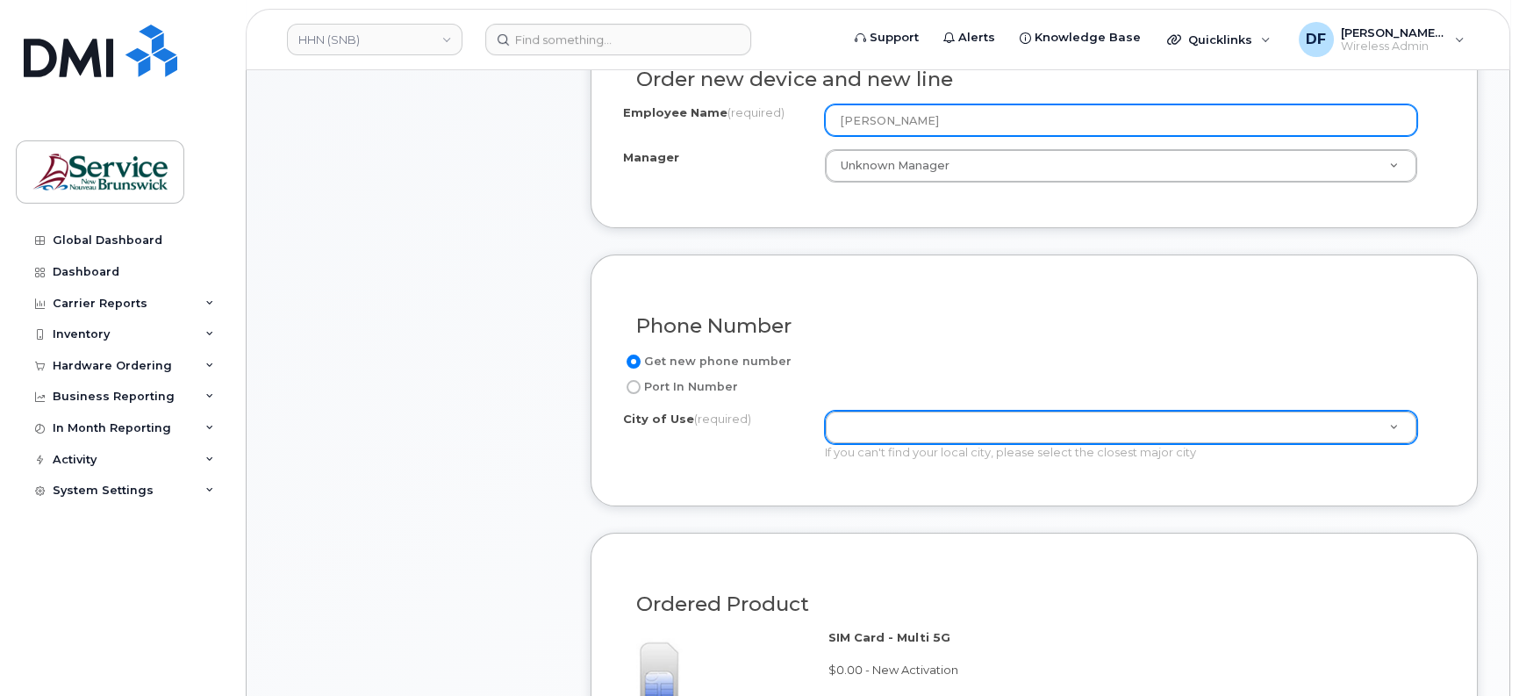
type input "[PERSON_NAME]"
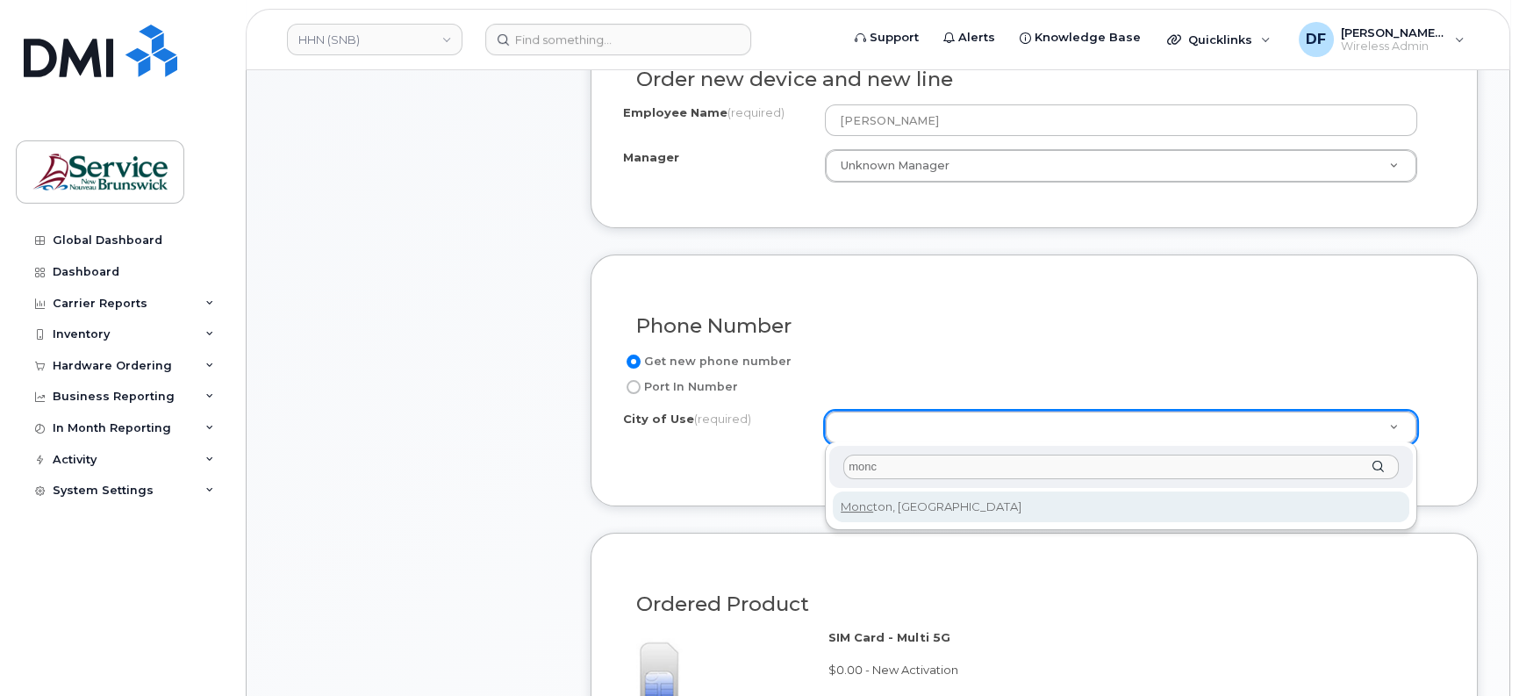
type input "monc"
type input "1817"
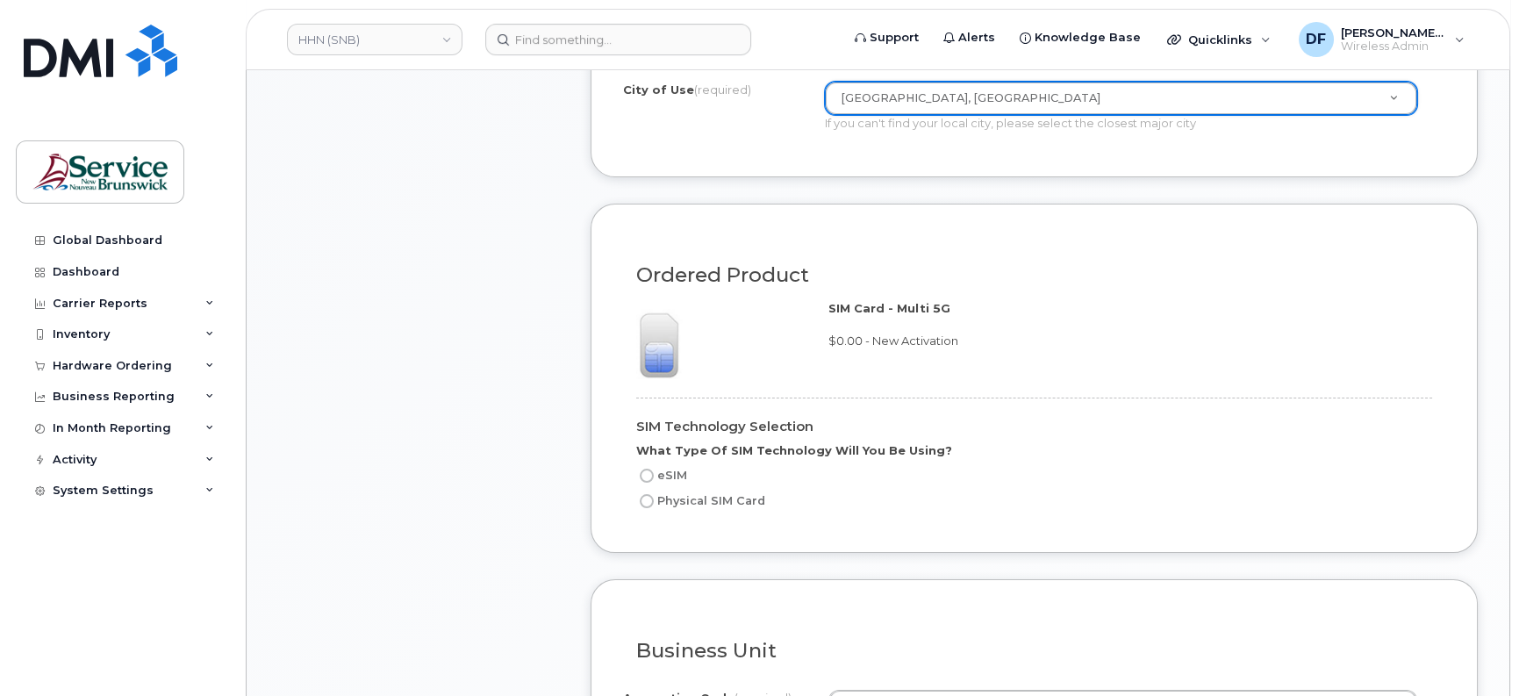
scroll to position [1097, 0]
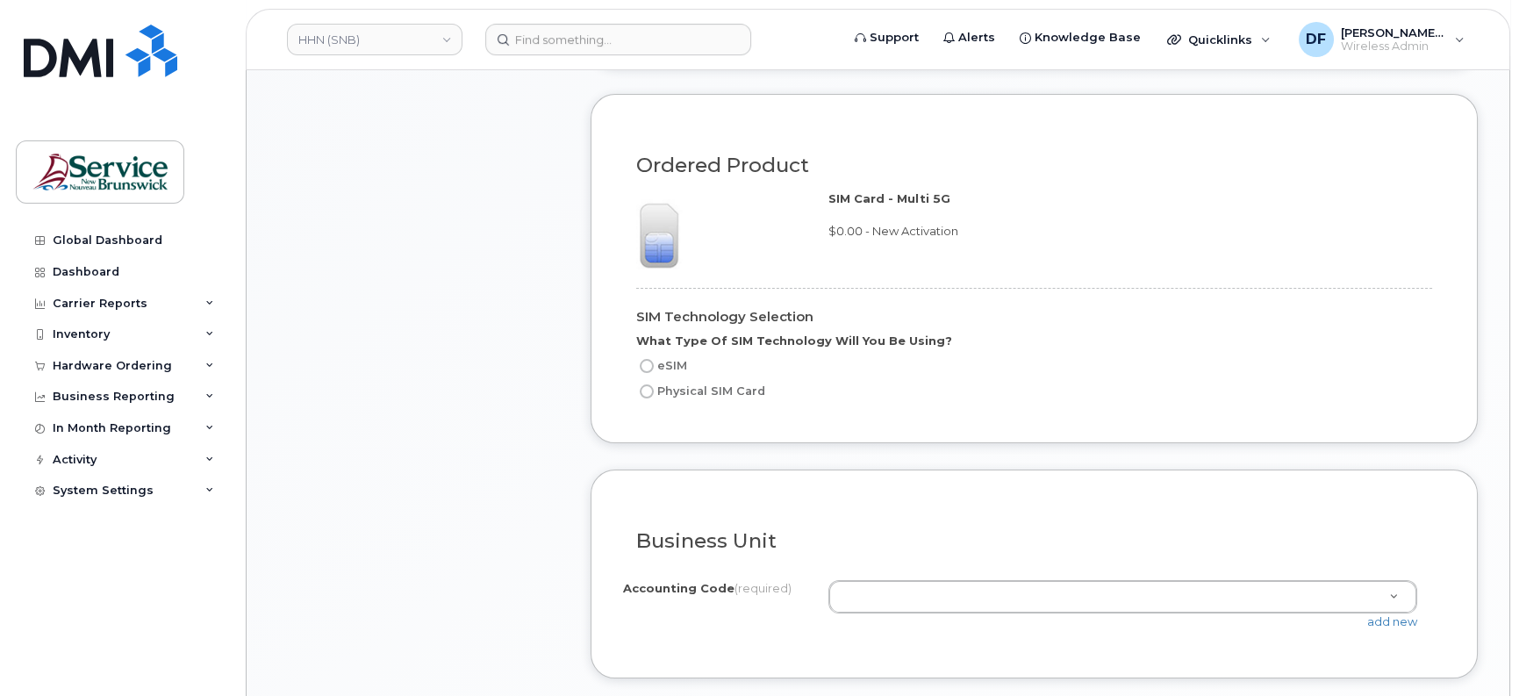
click at [648, 385] on input "Physical SIM Card" at bounding box center [647, 391] width 14 height 14
radio input "true"
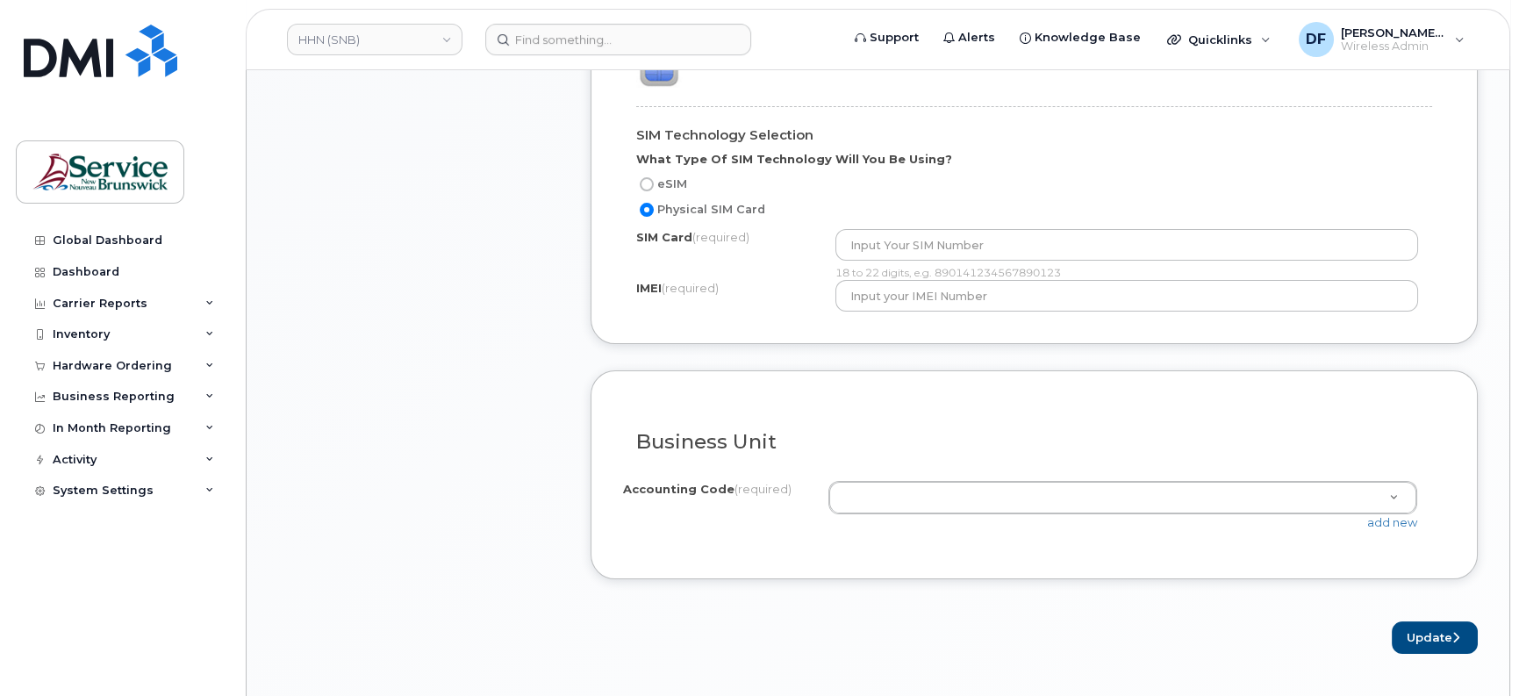
scroll to position [1316, 0]
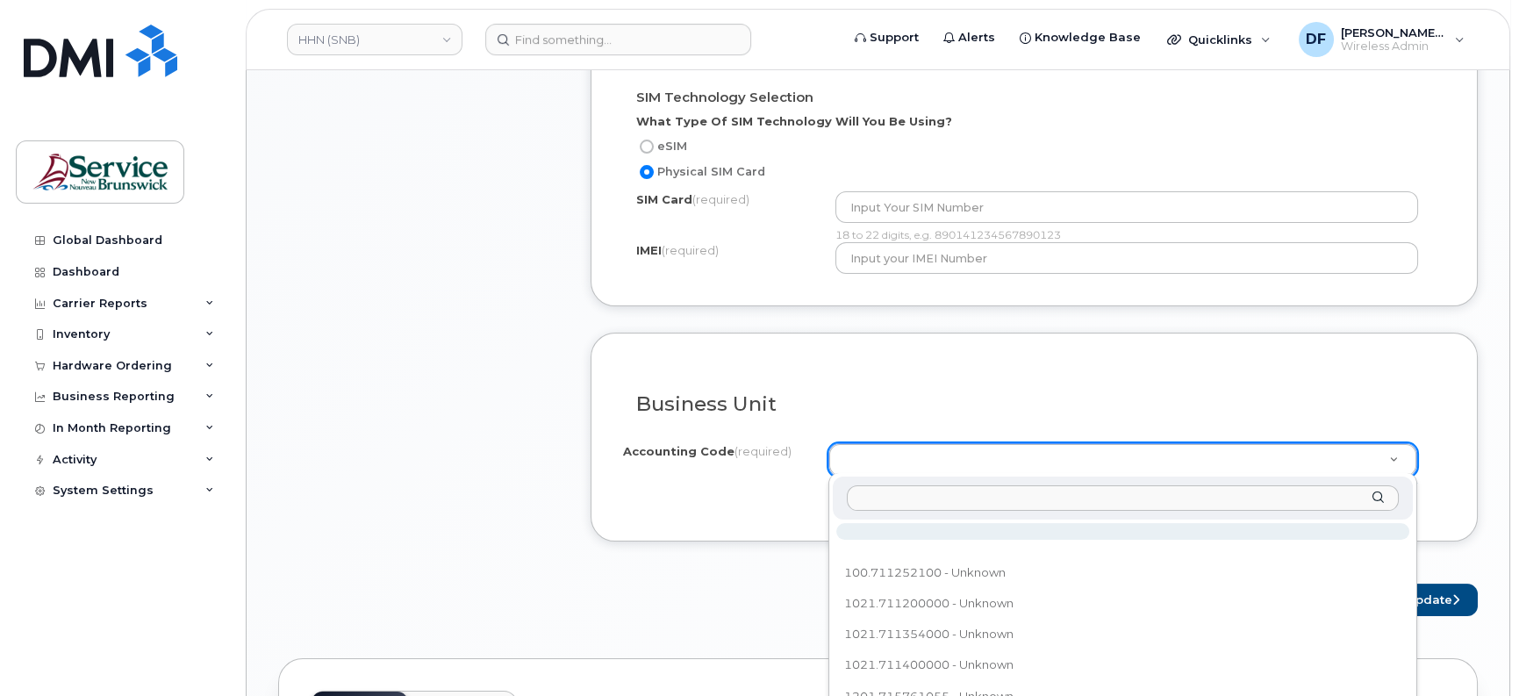
paste input "410.711204020"
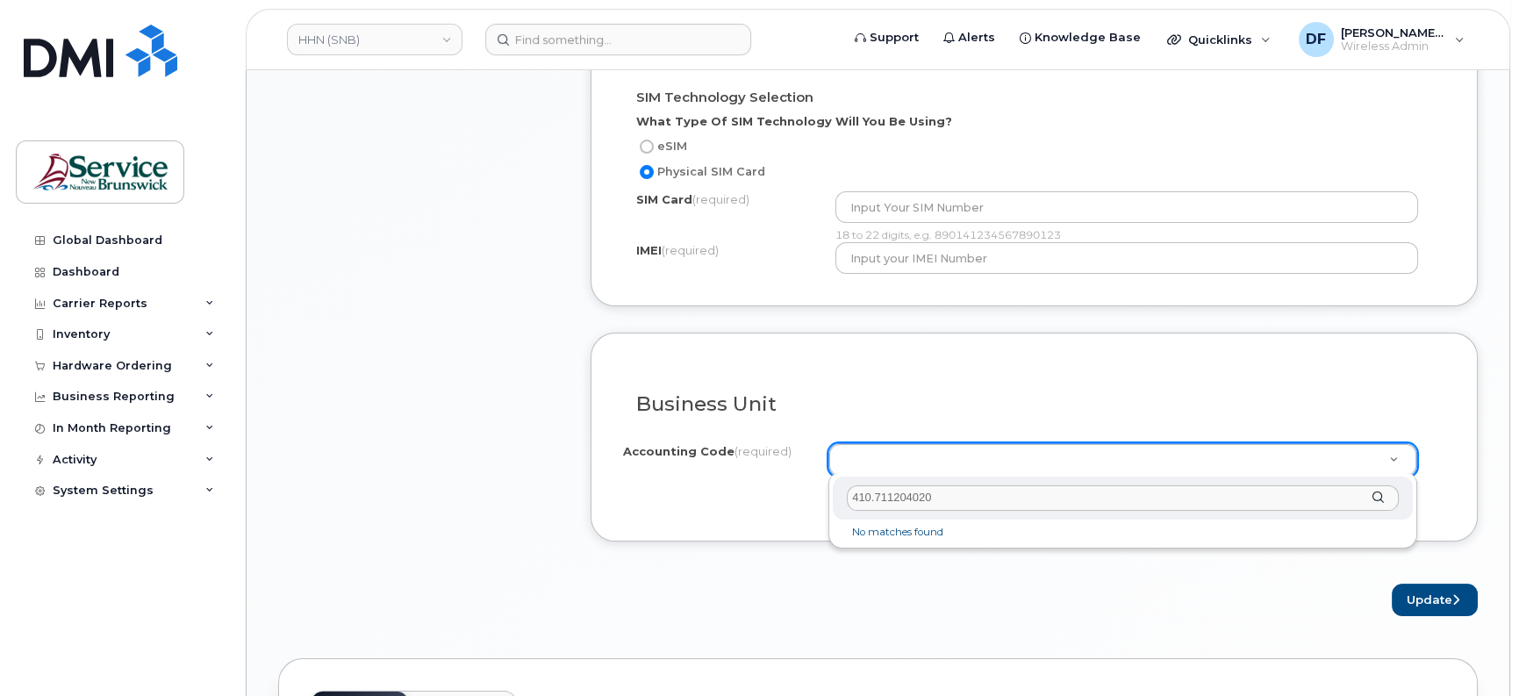
click at [869, 496] on input "410.711204020" at bounding box center [1123, 497] width 552 height 25
type input "4101.711204020"
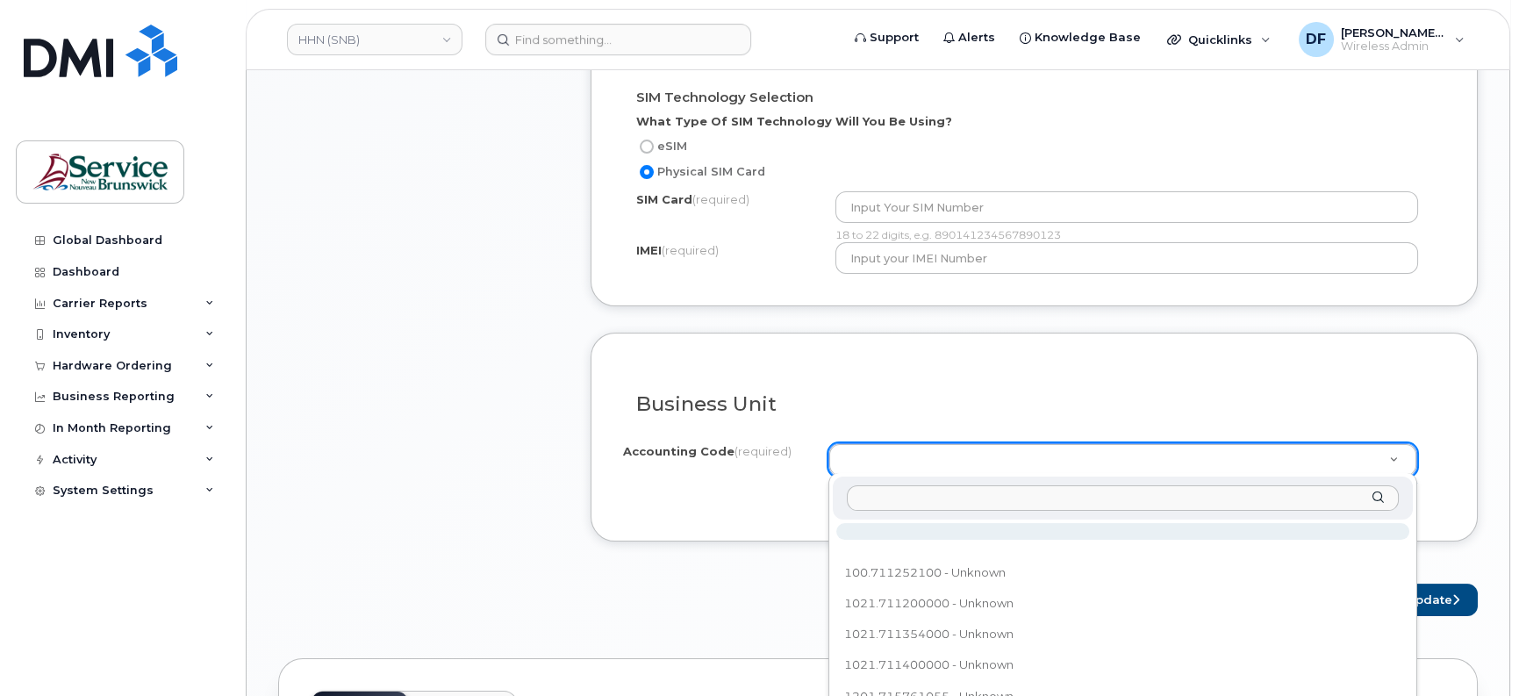
drag, startPoint x: 1471, startPoint y: 468, endPoint x: 1439, endPoint y: 468, distance: 32.5
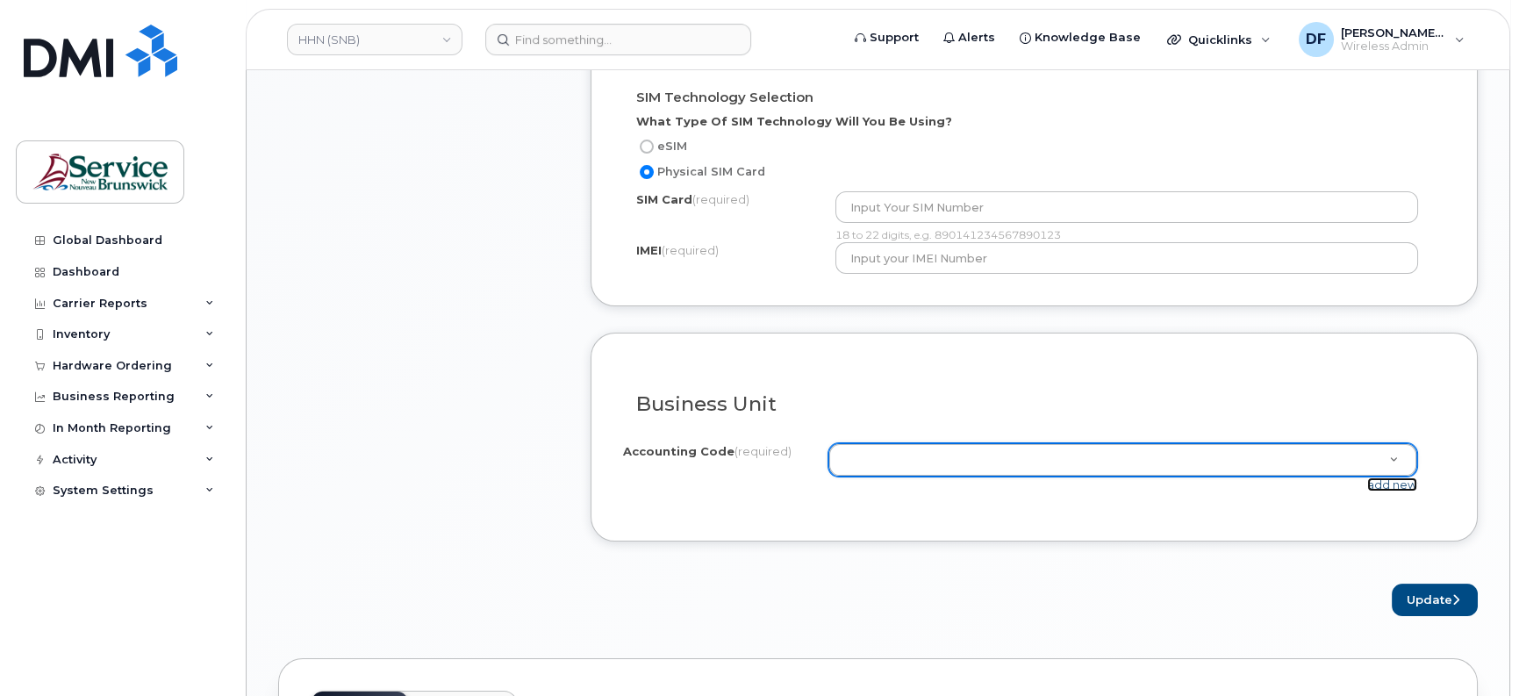
click at [1381, 483] on link "add new" at bounding box center [1392, 484] width 50 height 14
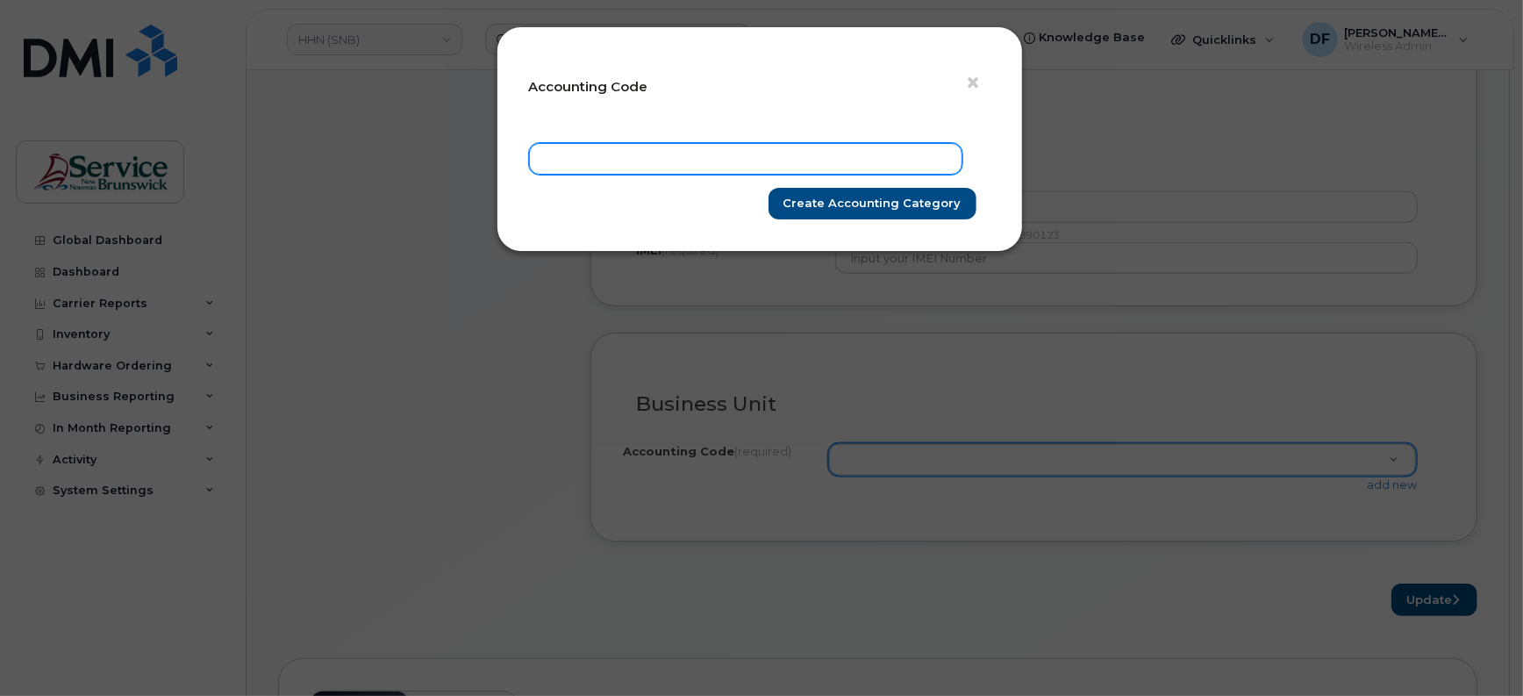
click at [643, 172] on input "text" at bounding box center [745, 159] width 433 height 32
type input "4101.711204020"
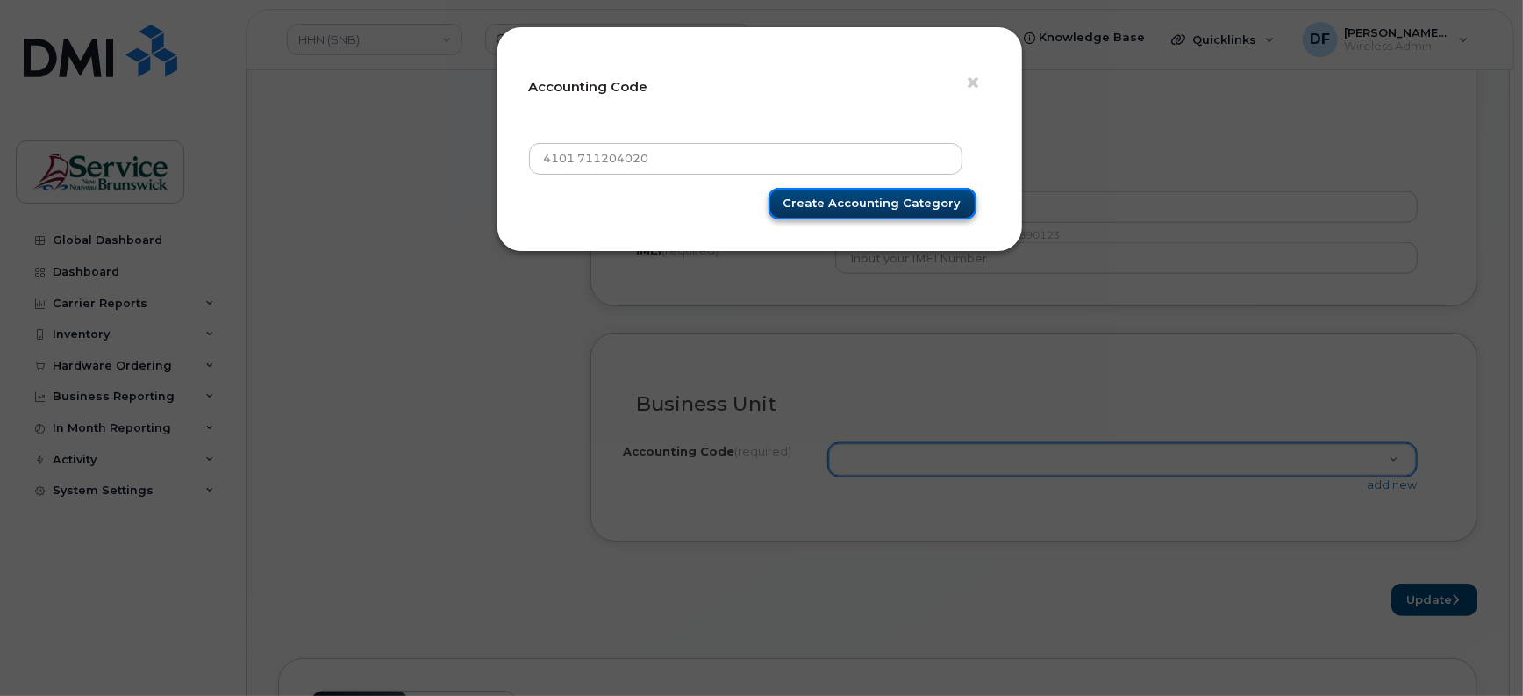
click at [899, 204] on input "Create Accounting category" at bounding box center [873, 204] width 208 height 32
type input "Create Accounting category"
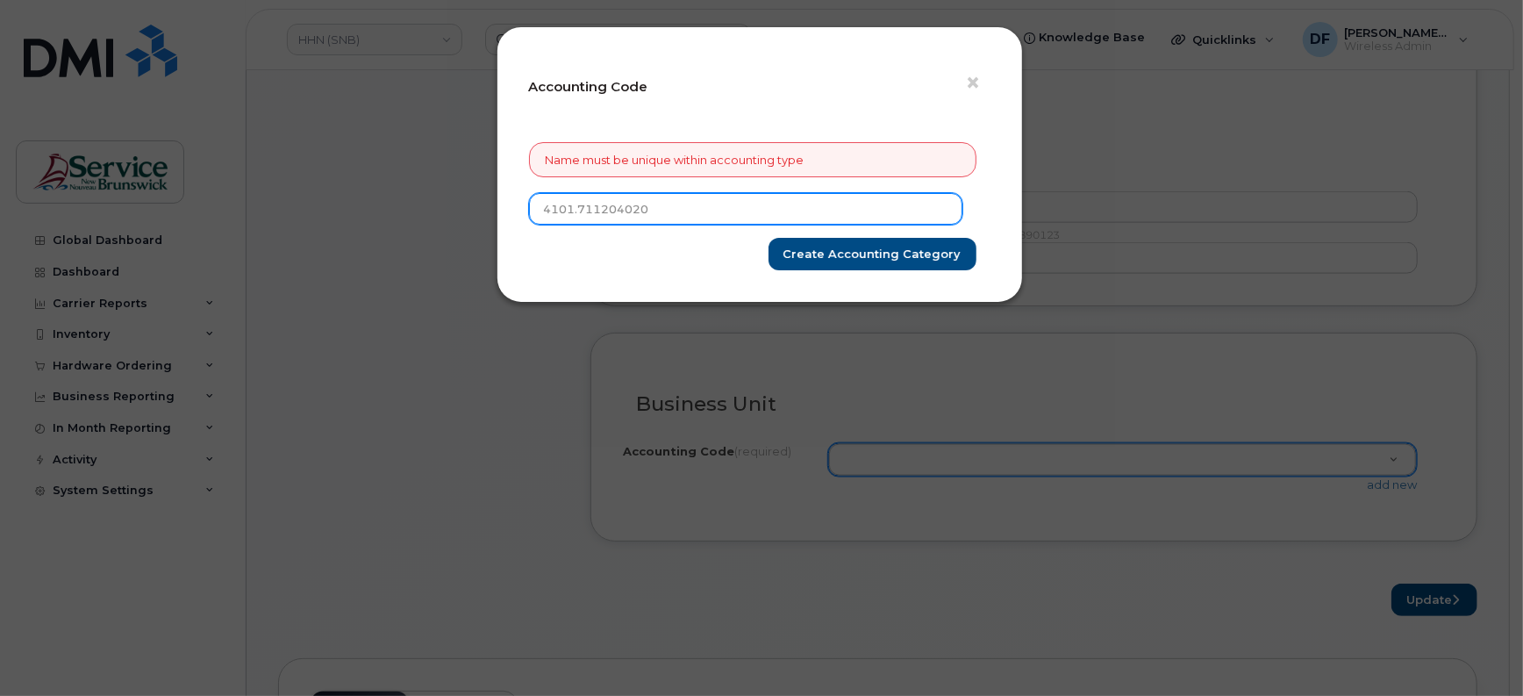
click at [691, 211] on input "4101.711204020" at bounding box center [745, 209] width 433 height 32
click at [969, 87] on span "×" at bounding box center [974, 83] width 16 height 32
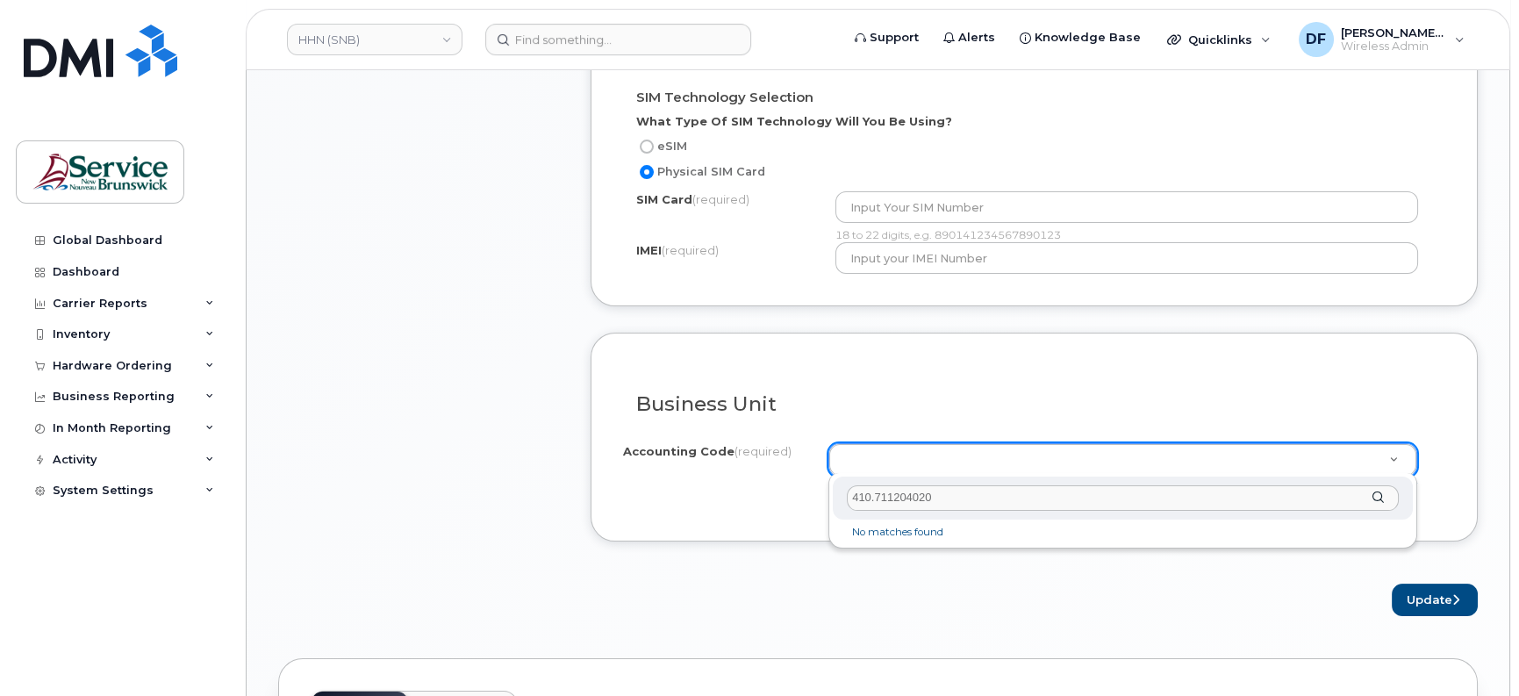
click at [871, 495] on input "410.711204020" at bounding box center [1123, 497] width 552 height 25
type input "4101.711204020"
select select "4101.711204020"
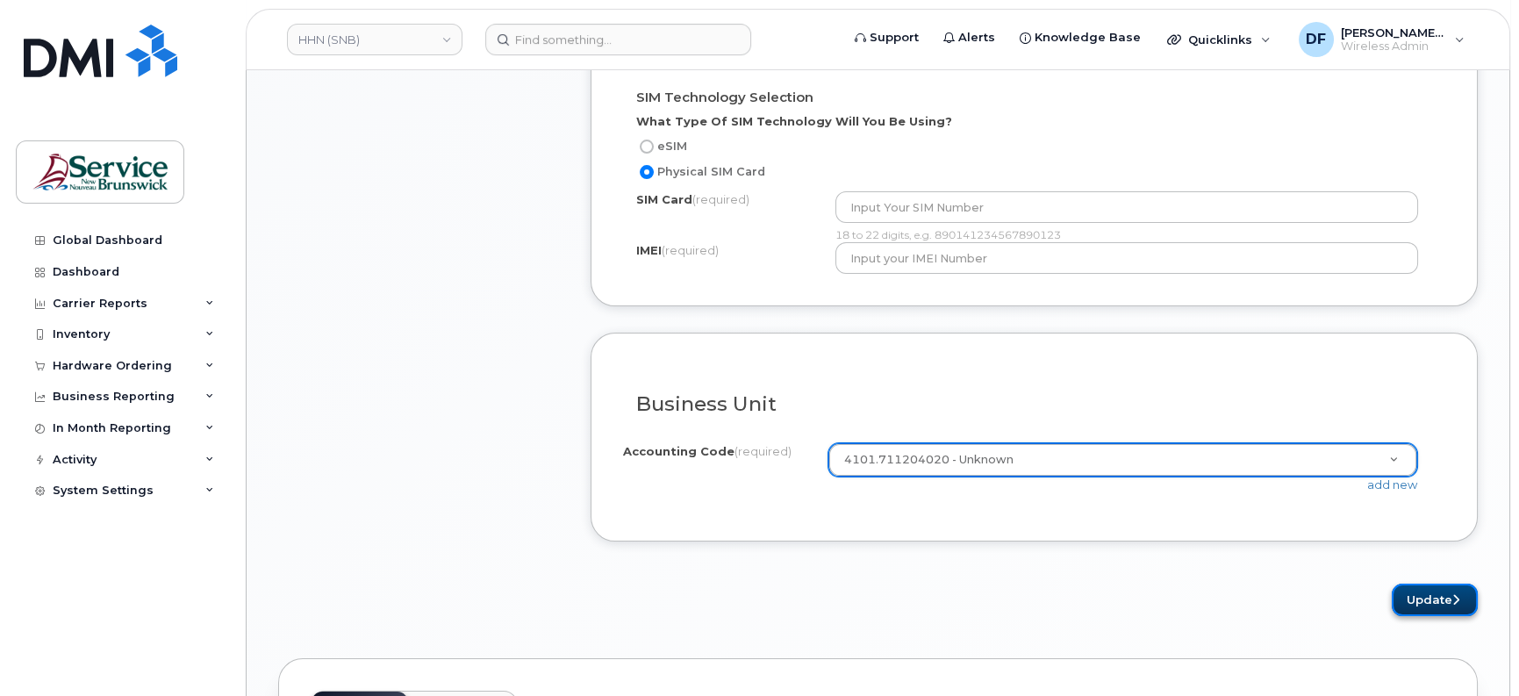
click at [1432, 599] on button "Update" at bounding box center [1434, 599] width 86 height 32
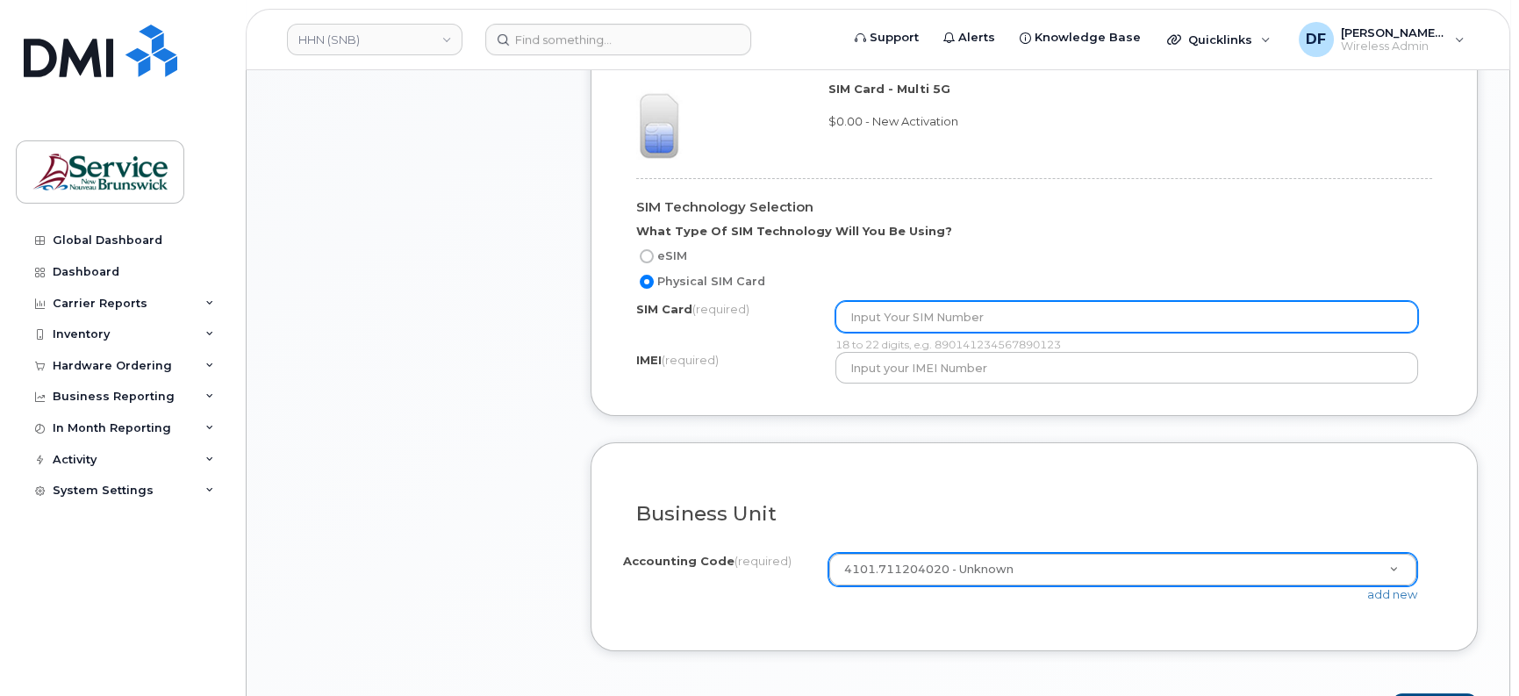
scroll to position [1097, 0]
